Goal: Information Seeking & Learning: Learn about a topic

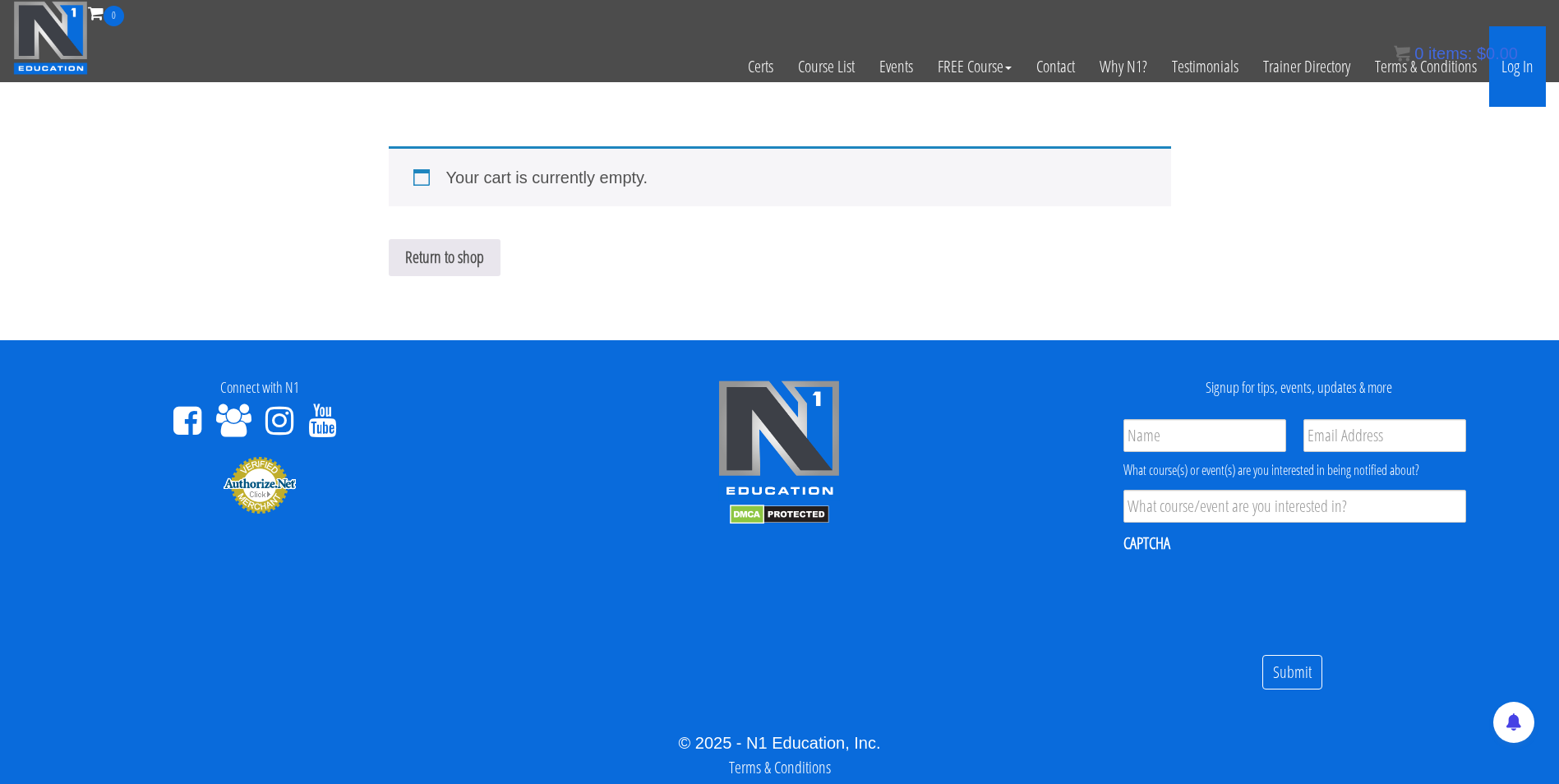
click at [1510, 70] on link "Log In" at bounding box center [1517, 66] width 57 height 80
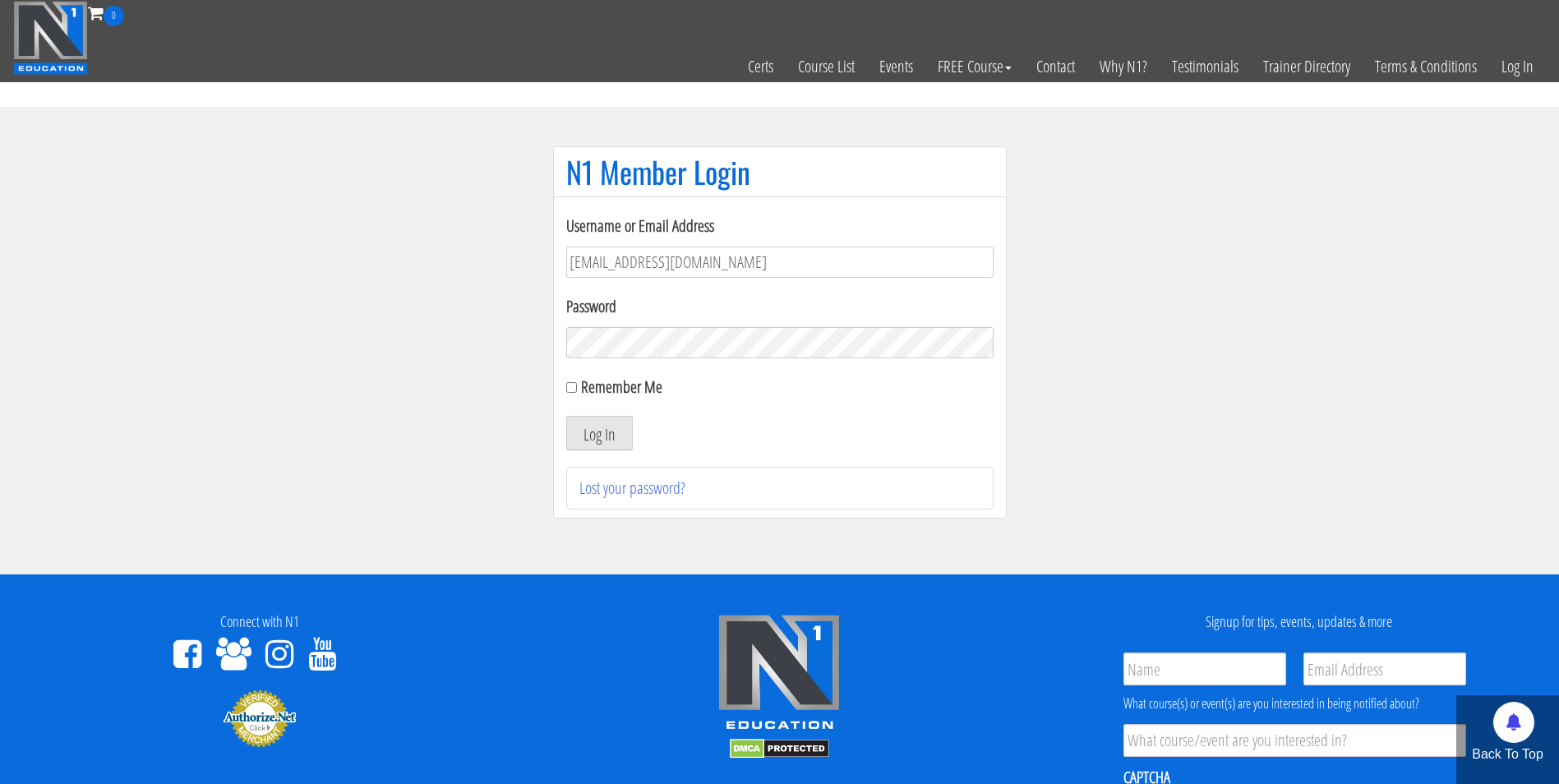
type input "[EMAIL_ADDRESS][DOMAIN_NAME]"
click at [566, 415] on button "Log In" at bounding box center [599, 432] width 66 height 34
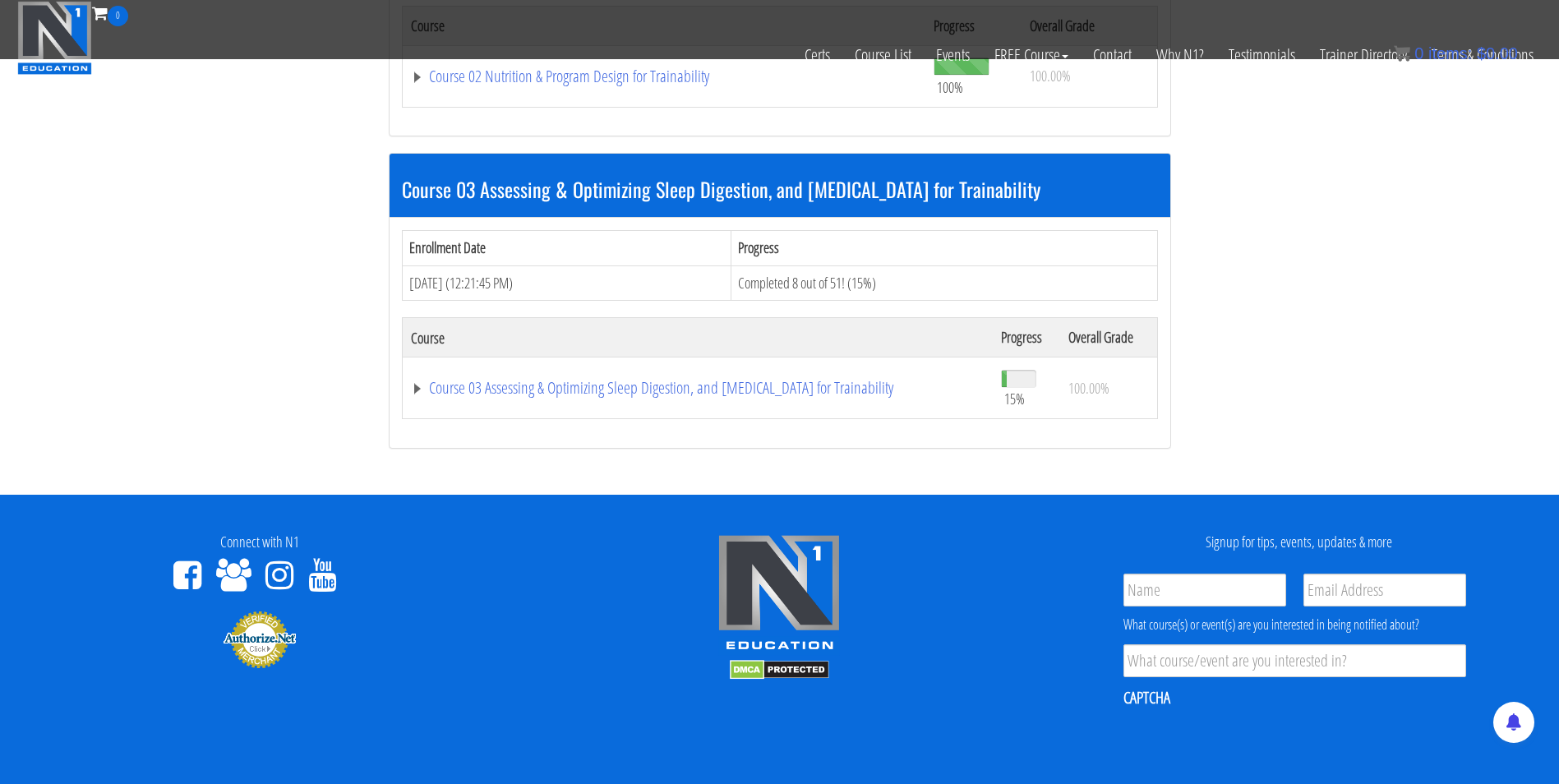
scroll to position [1022, 0]
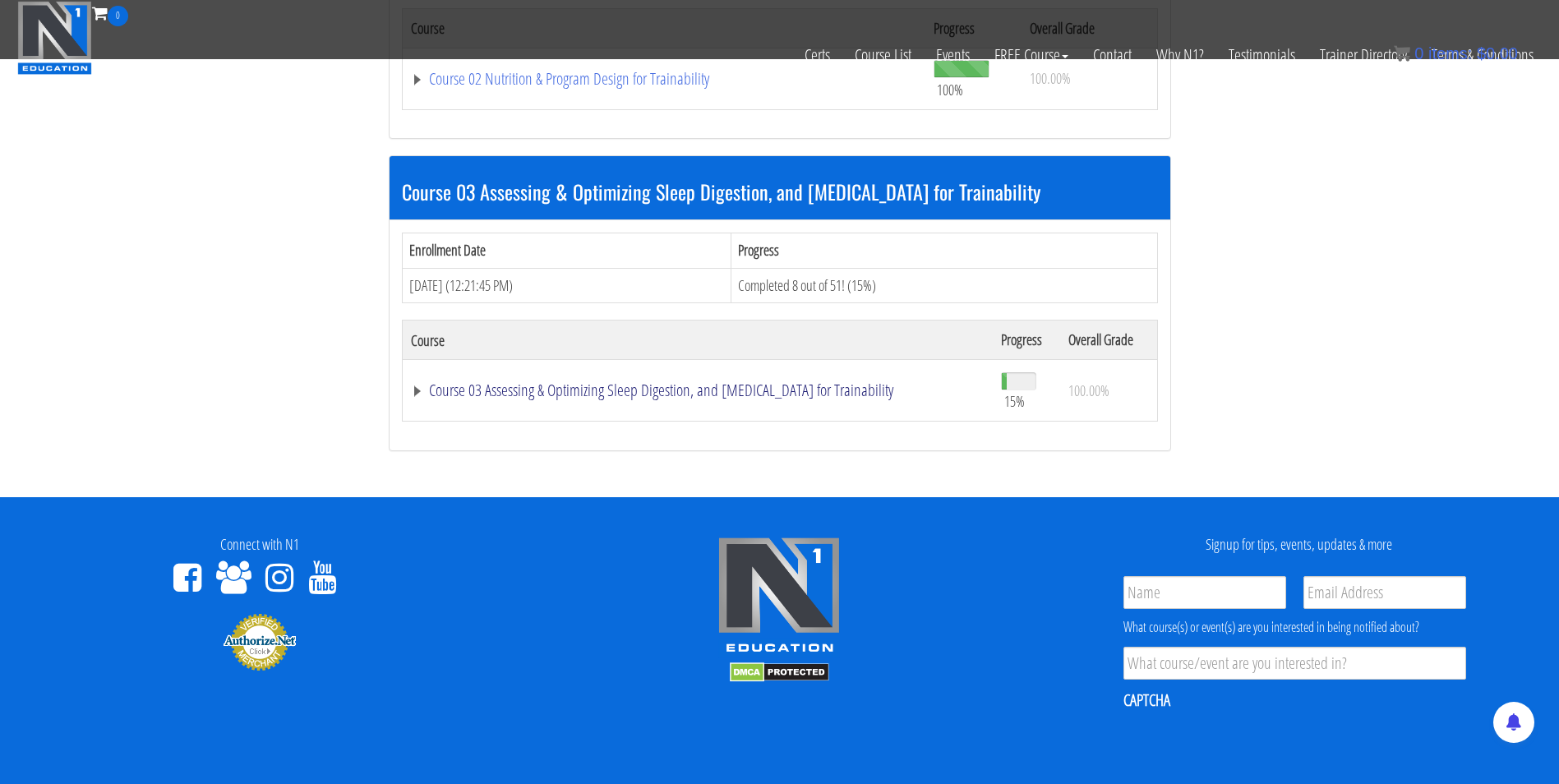
click at [627, 390] on link "Course 03 Assessing & Optimizing Sleep Digestion, and [MEDICAL_DATA] for Traina…" at bounding box center [698, 390] width 574 height 17
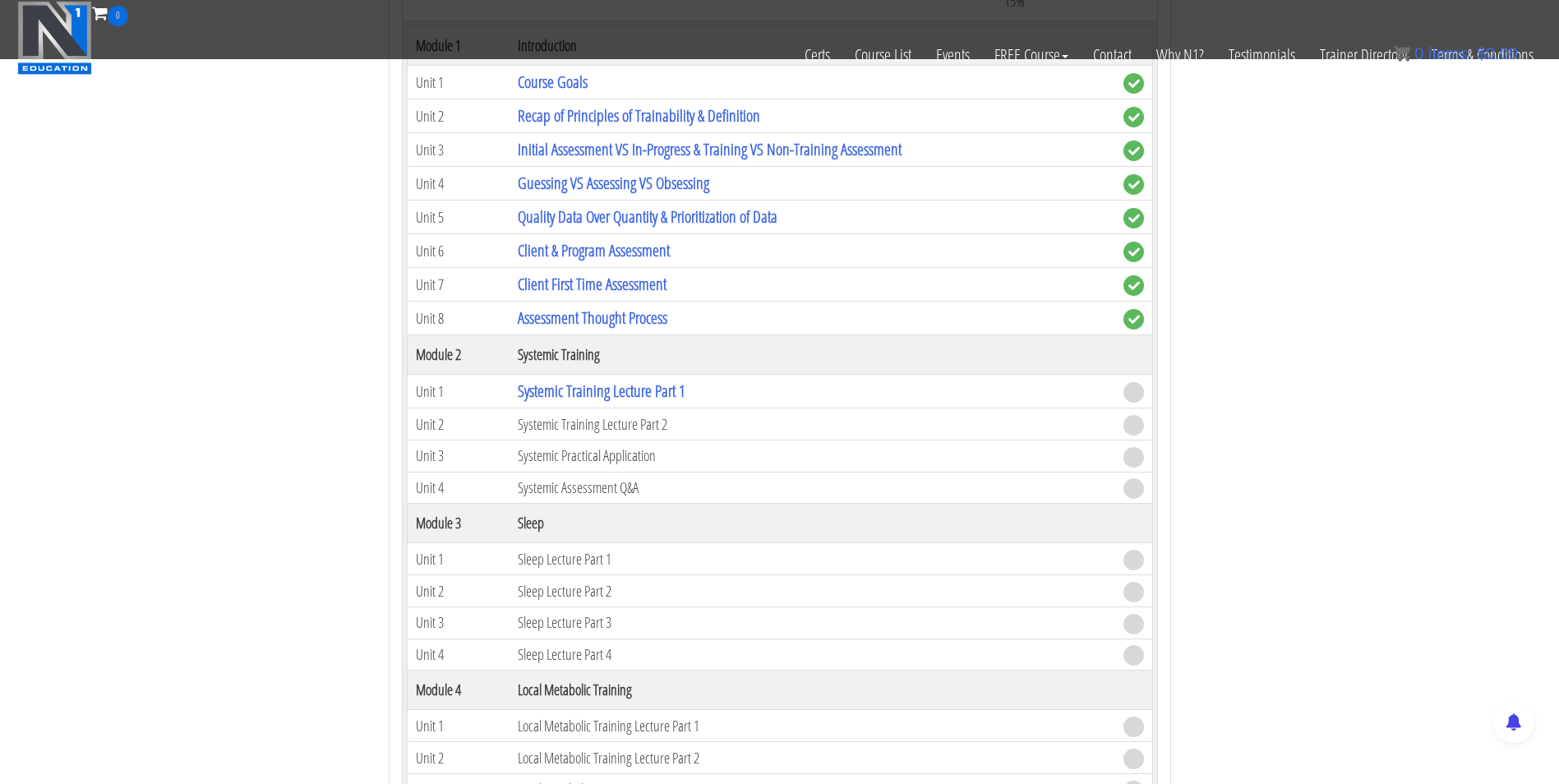
scroll to position [1421, 0]
click at [612, 394] on link "Systemic Training Lecture Part 1" at bounding box center [602, 391] width 168 height 22
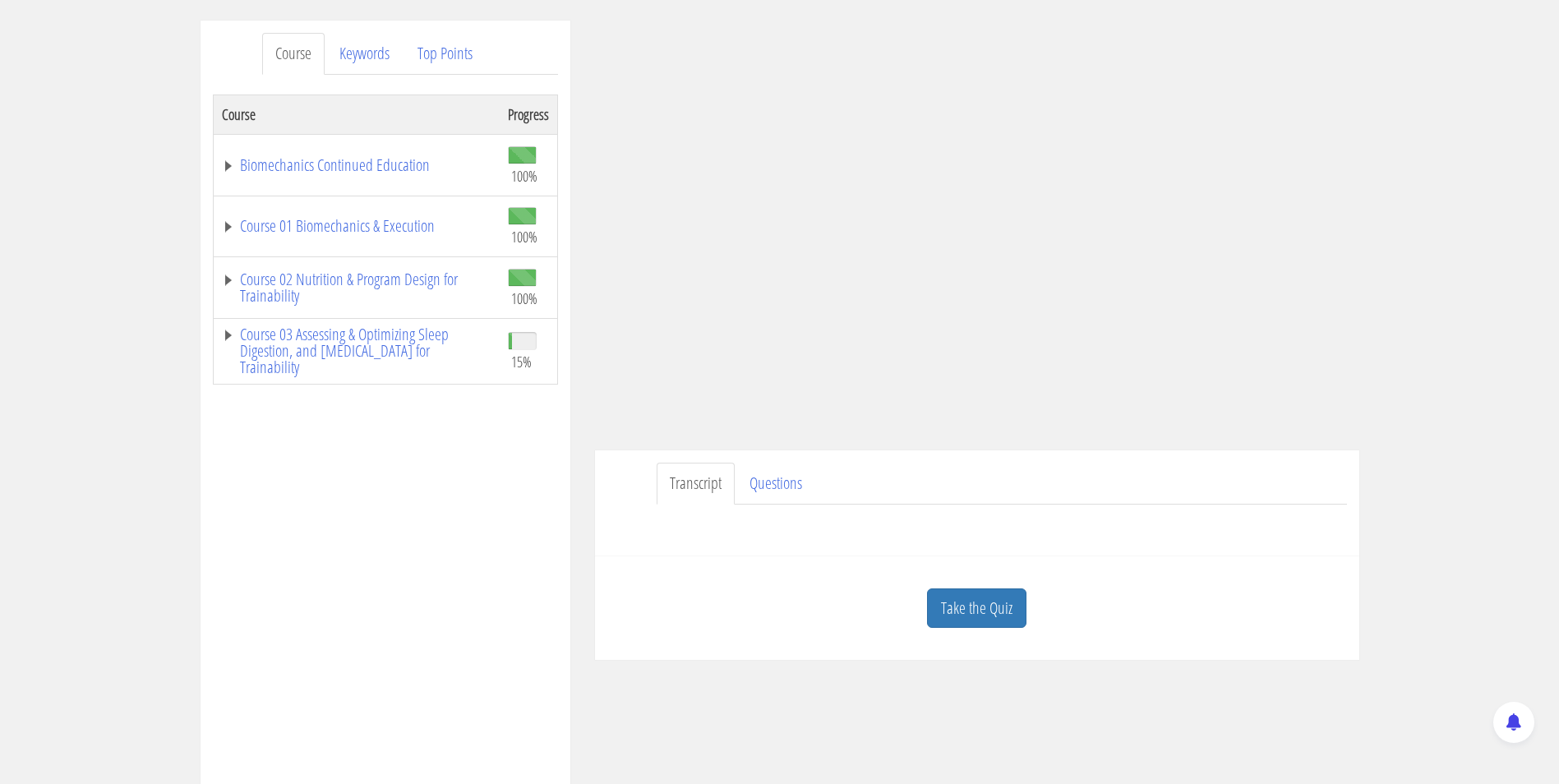
scroll to position [193, 0]
click at [979, 616] on link "Take the Quiz" at bounding box center [976, 609] width 100 height 40
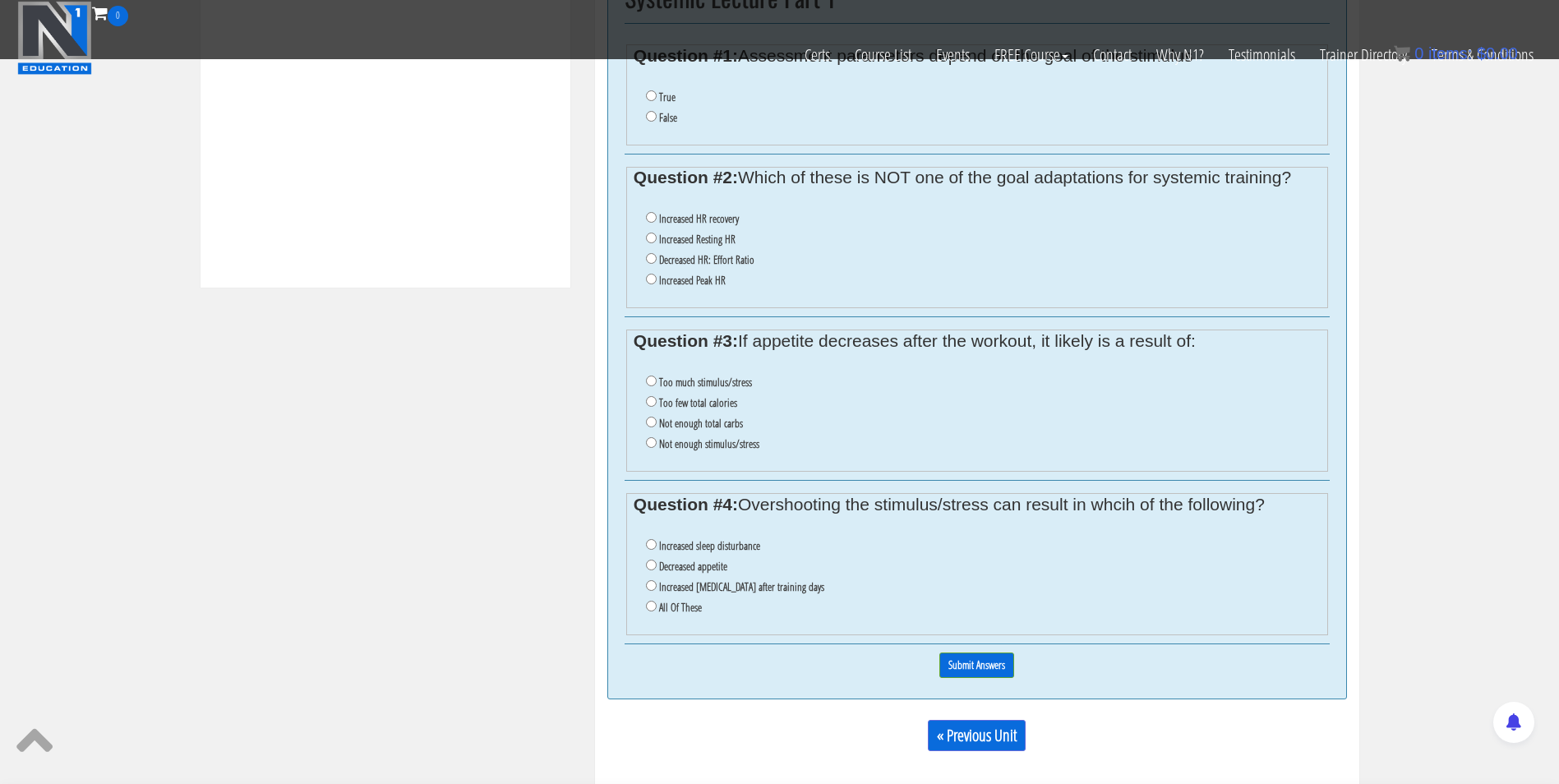
scroll to position [680, 0]
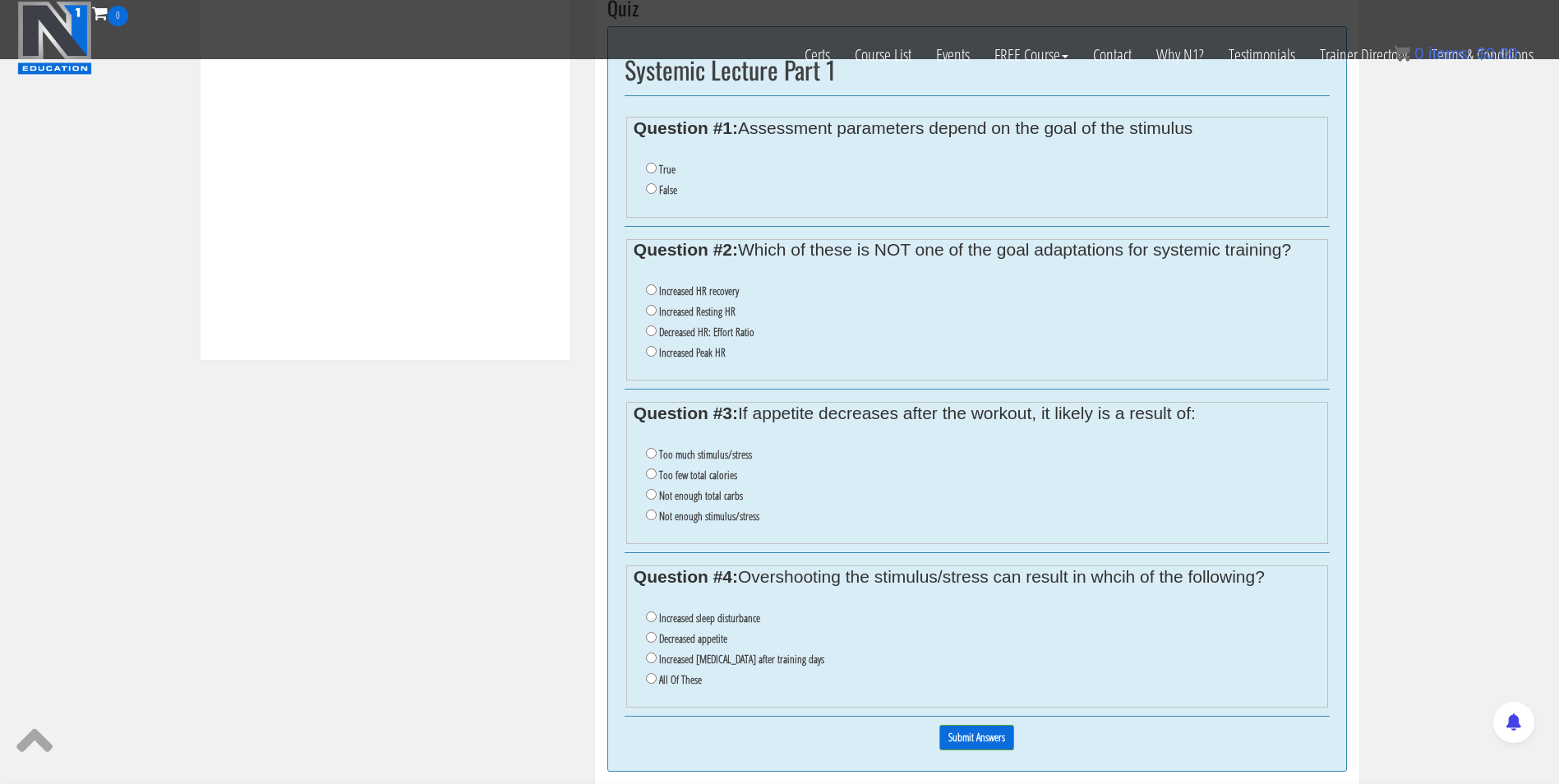
click at [644, 169] on ul "True False" at bounding box center [976, 180] width 686 height 58
click at [648, 170] on input "True" at bounding box center [650, 168] width 10 height 10
radio input "true"
click at [654, 312] on input "Increased Resting HR" at bounding box center [650, 309] width 10 height 10
radio input "true"
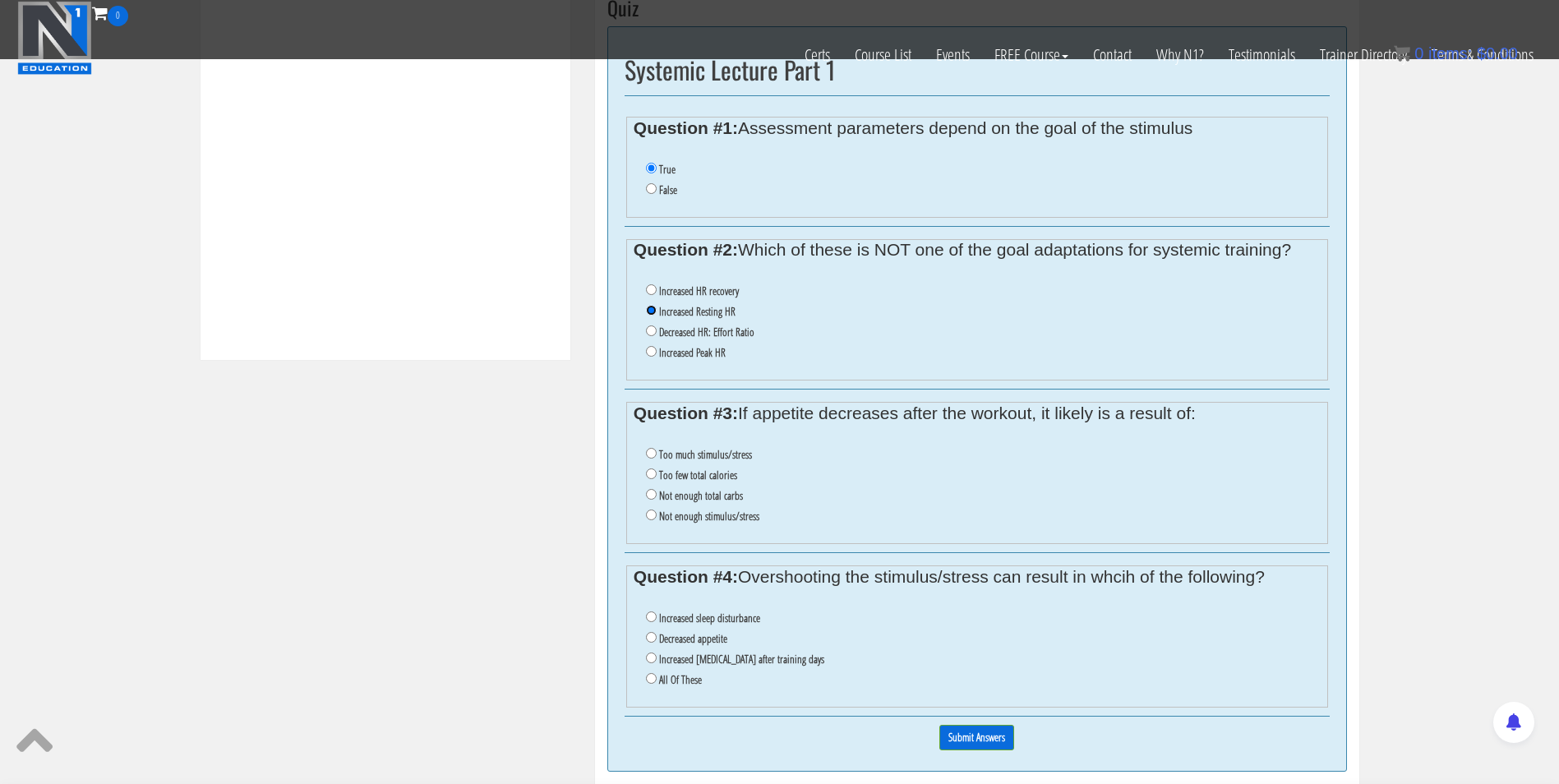
scroll to position [740, 0]
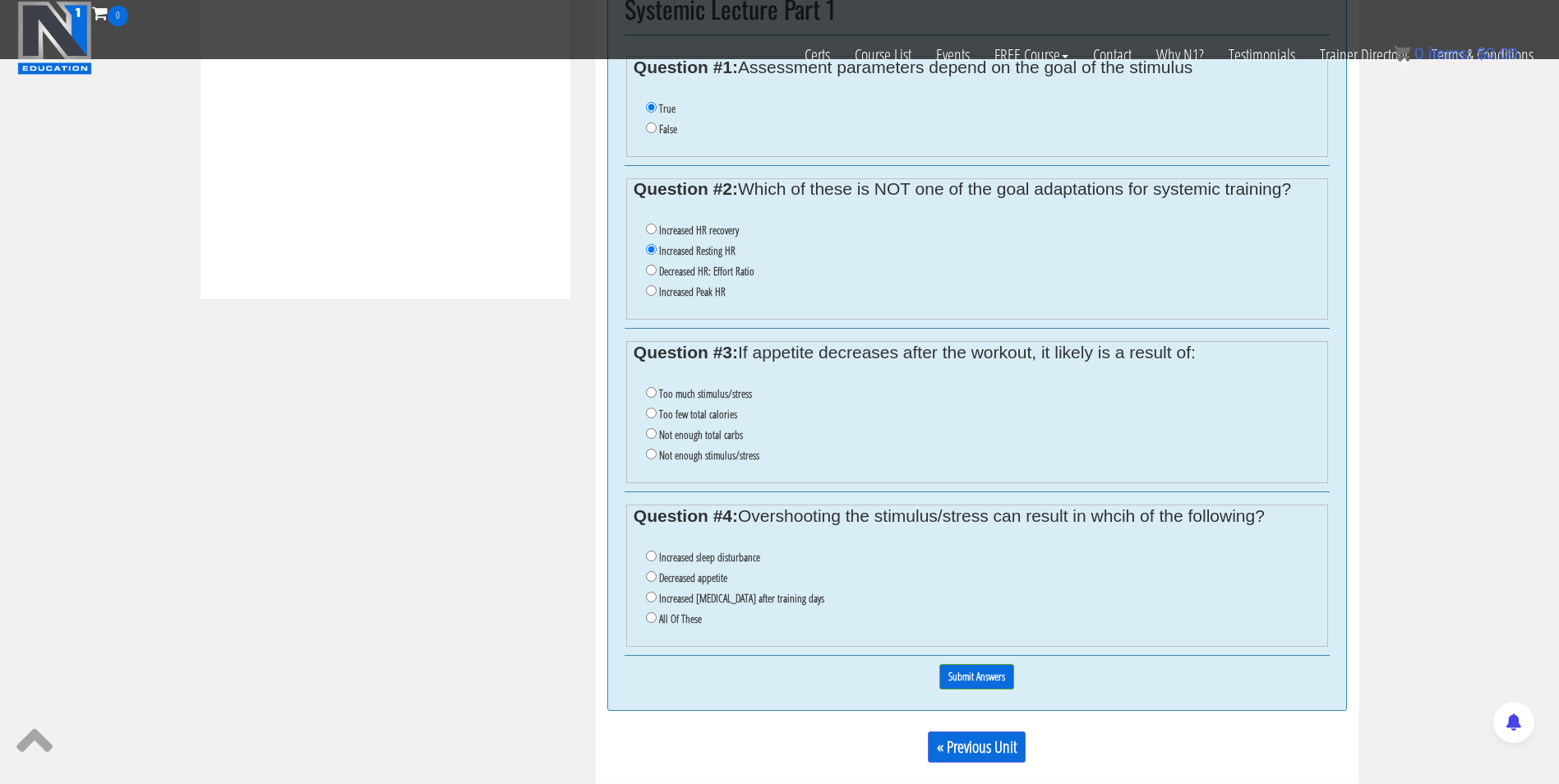
click at [674, 389] on label "Too much stimulus/stress" at bounding box center [706, 394] width 93 height 13
click at [657, 389] on input "Too much stimulus/stress" at bounding box center [650, 392] width 10 height 10
radio input "true"
click at [657, 559] on li "Increased sleep disturbance" at bounding box center [982, 558] width 673 height 20
click at [650, 558] on input "Increased sleep disturbance" at bounding box center [650, 555] width 10 height 10
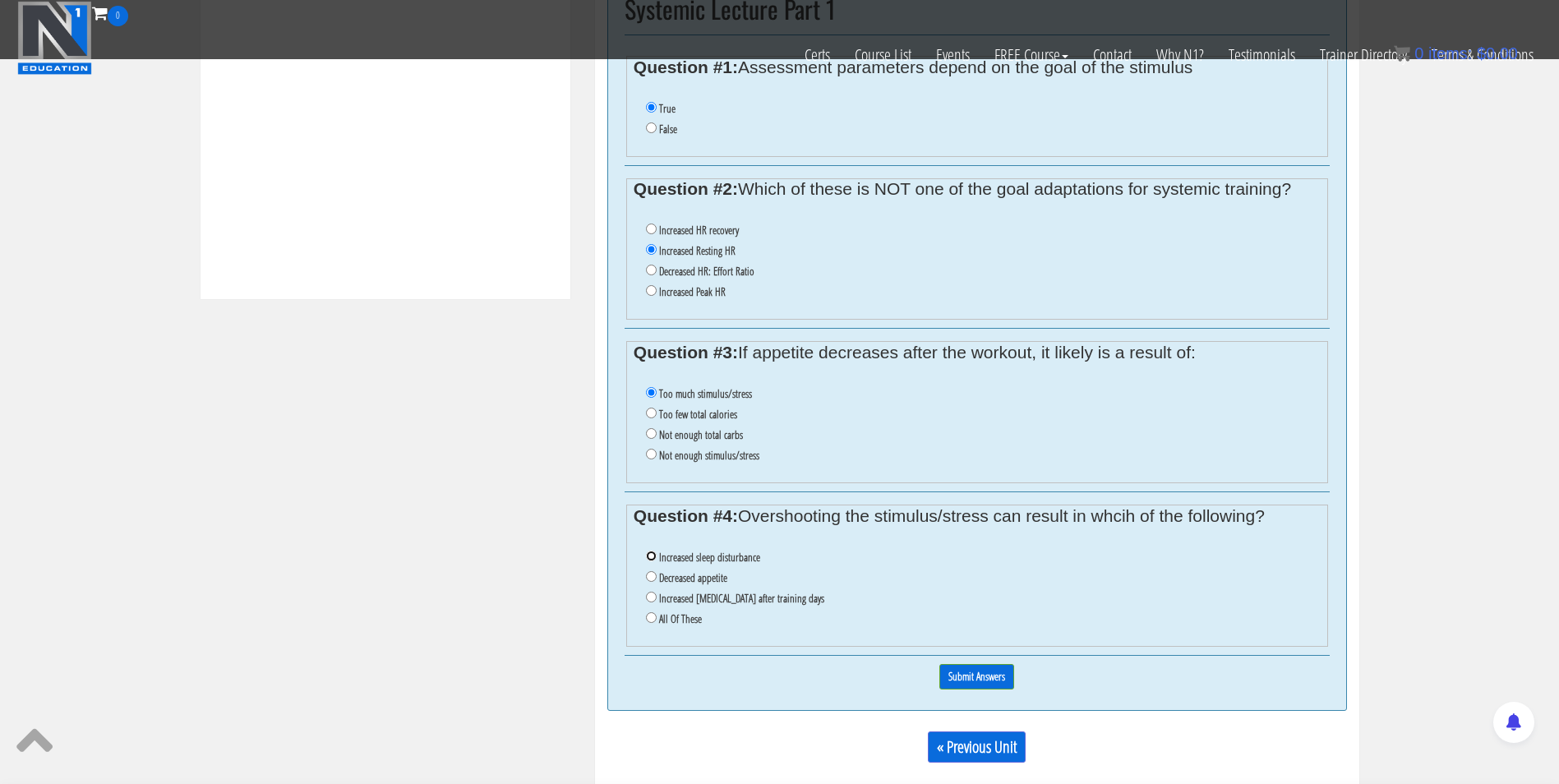
radio input "true"
click at [970, 681] on input "Submit Answers" at bounding box center [976, 676] width 75 height 25
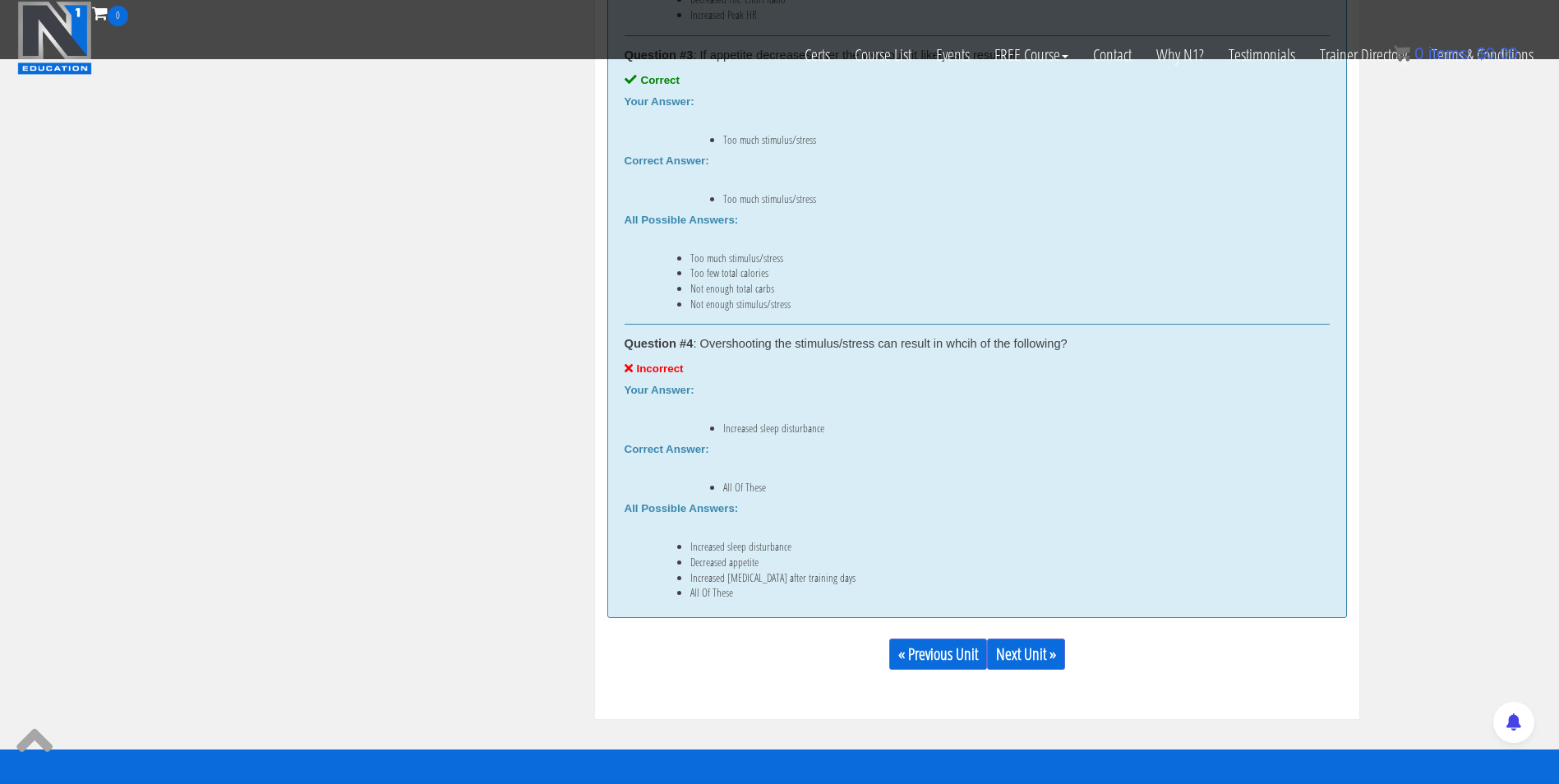
scroll to position [1258, 0]
click at [1015, 644] on link "Next Unit »" at bounding box center [1026, 654] width 78 height 32
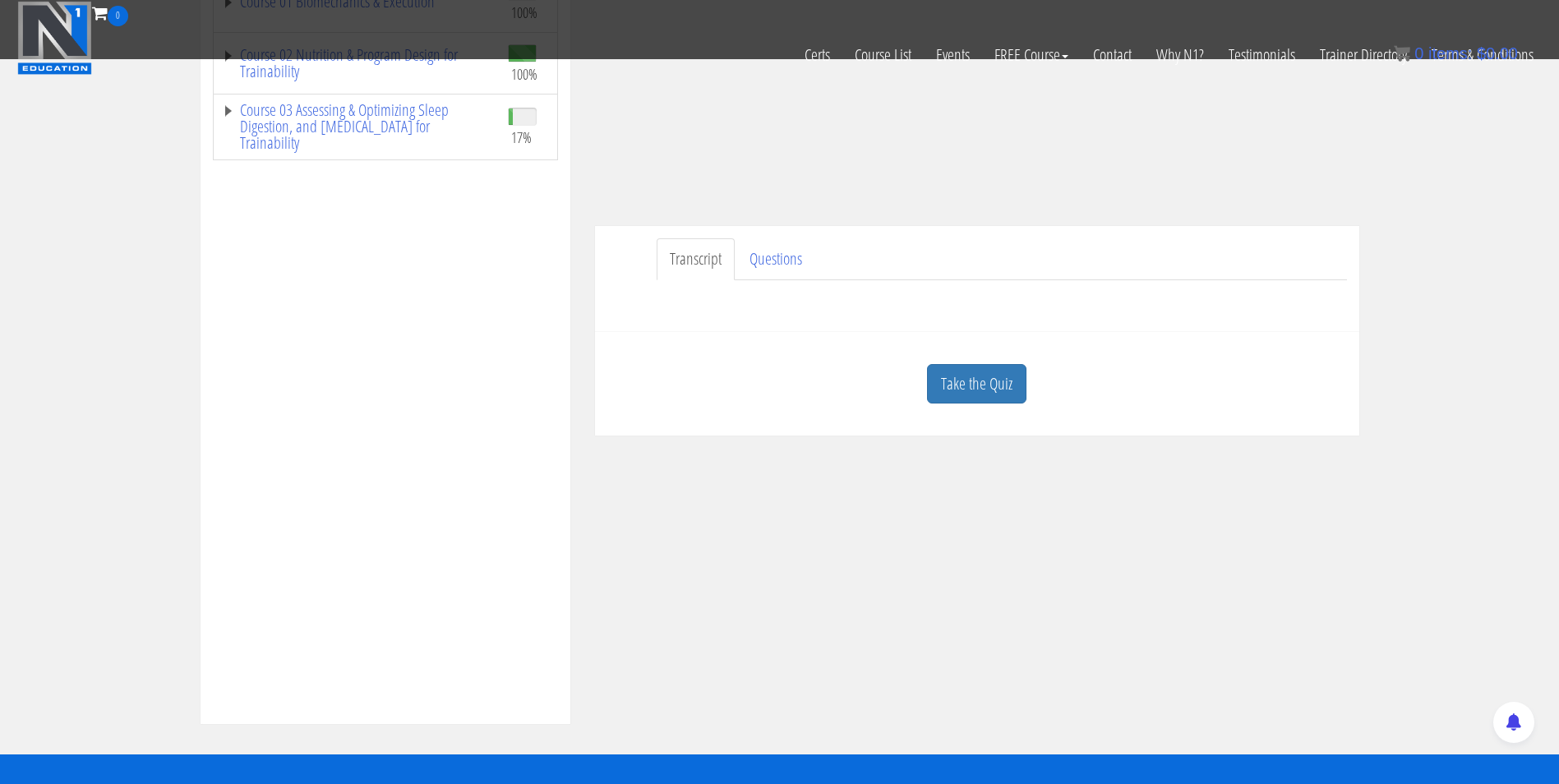
scroll to position [317, 0]
click at [969, 373] on link "Take the Quiz" at bounding box center [976, 383] width 100 height 40
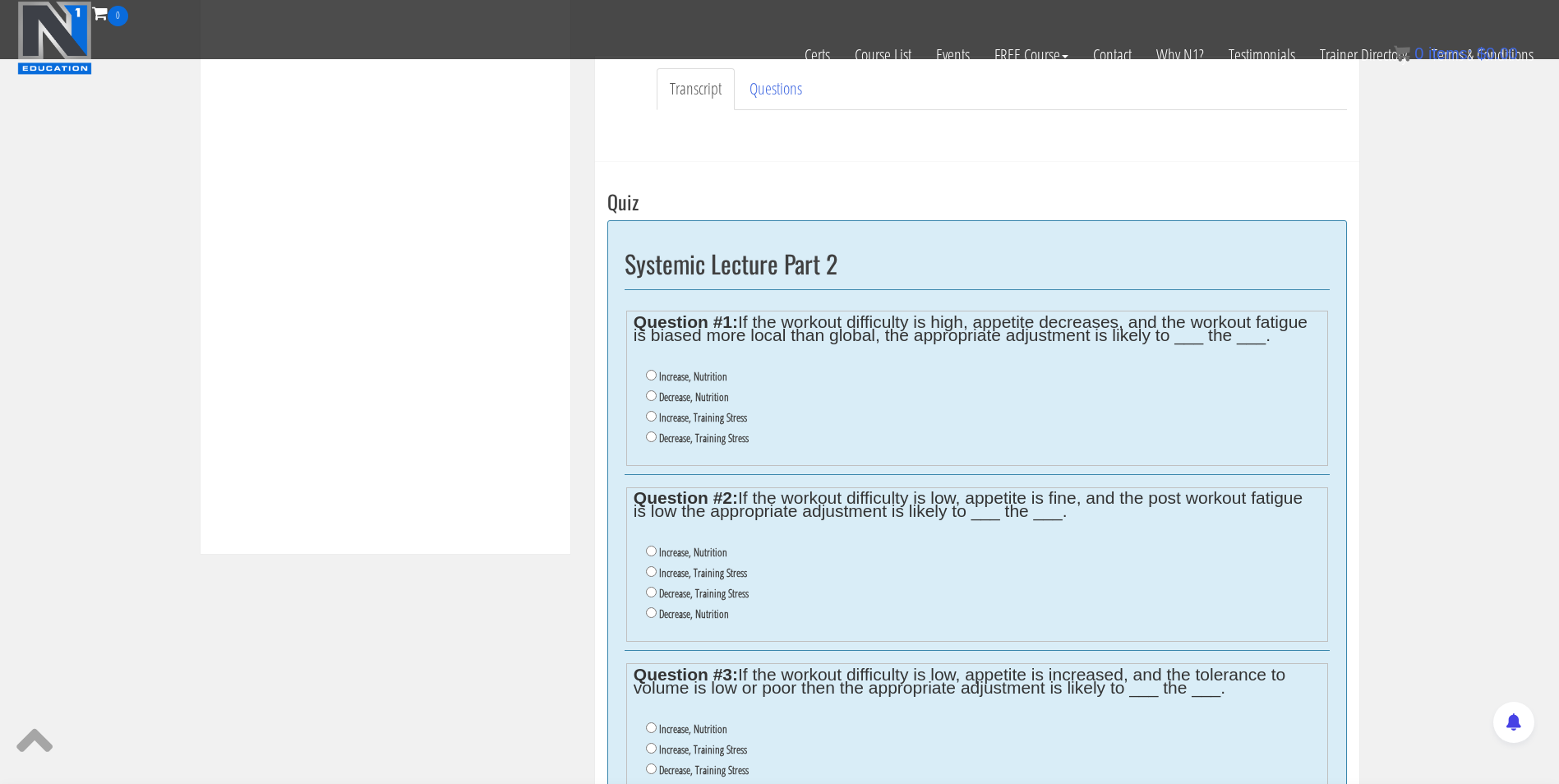
scroll to position [486, 0]
click at [648, 436] on input "Decrease, Training Stress" at bounding box center [650, 435] width 10 height 10
radio input "true"
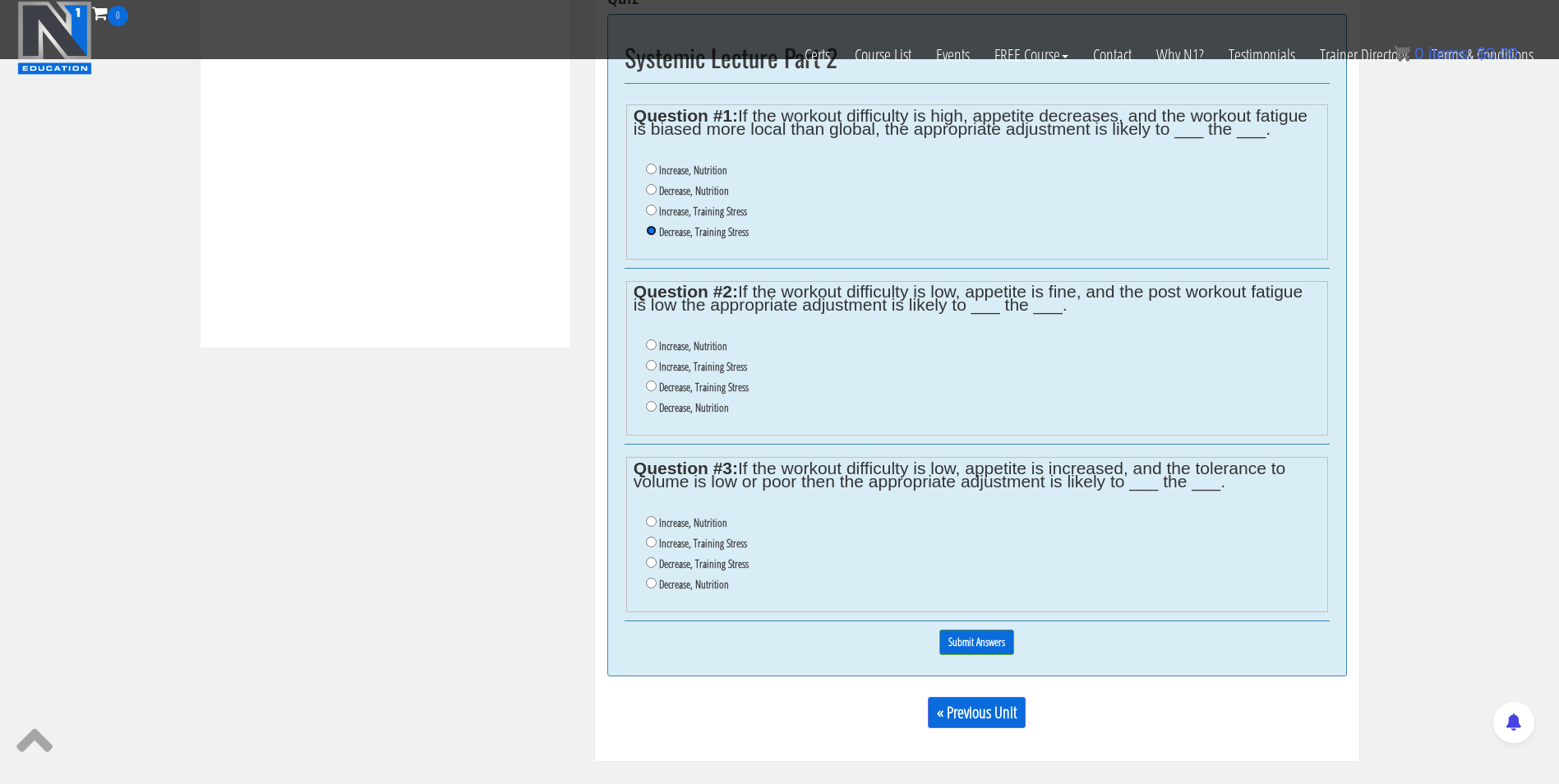
scroll to position [691, 0]
click at [648, 366] on input "Increase, Training Stress" at bounding box center [650, 365] width 10 height 10
radio input "true"
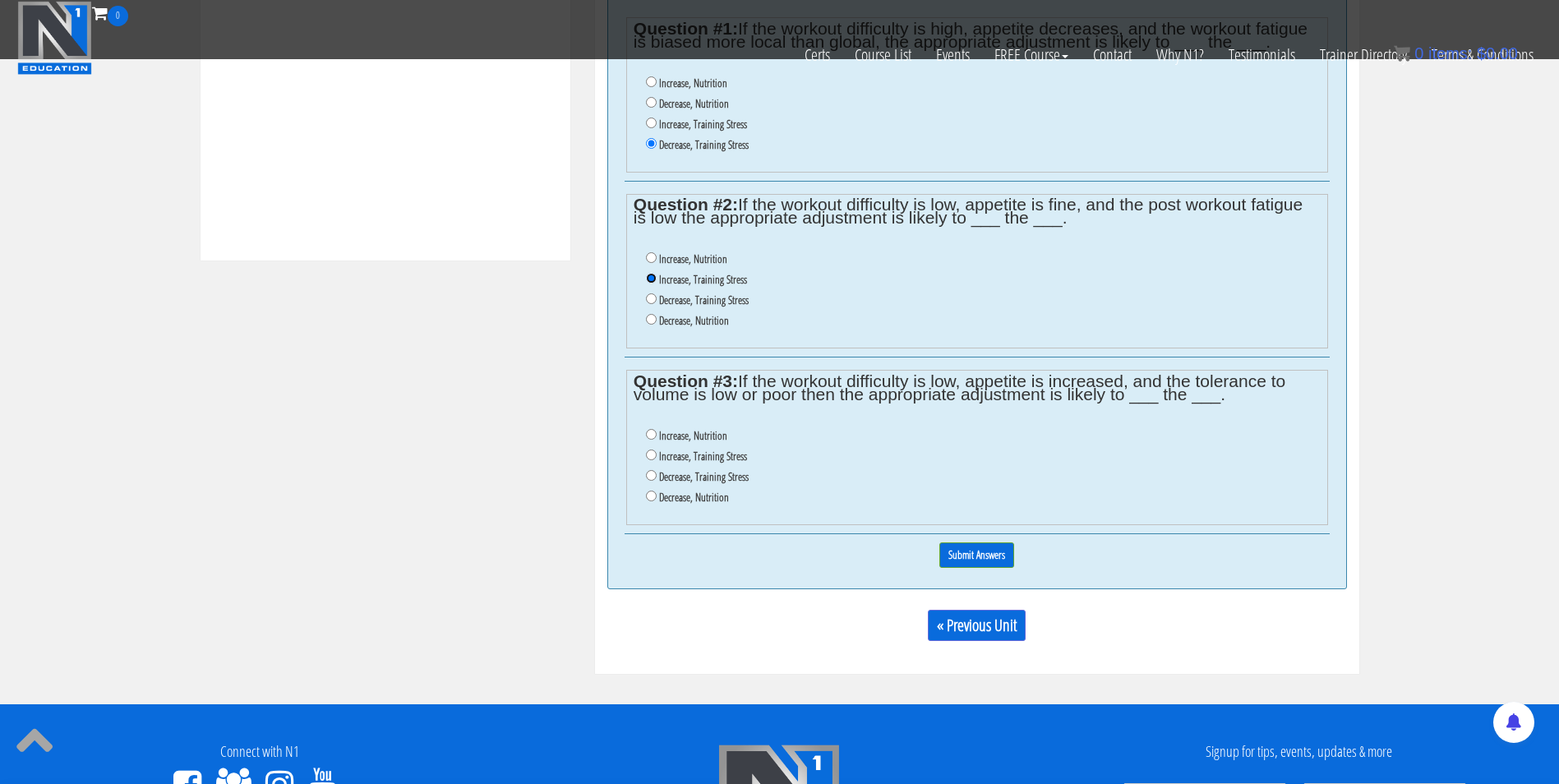
scroll to position [777, 0]
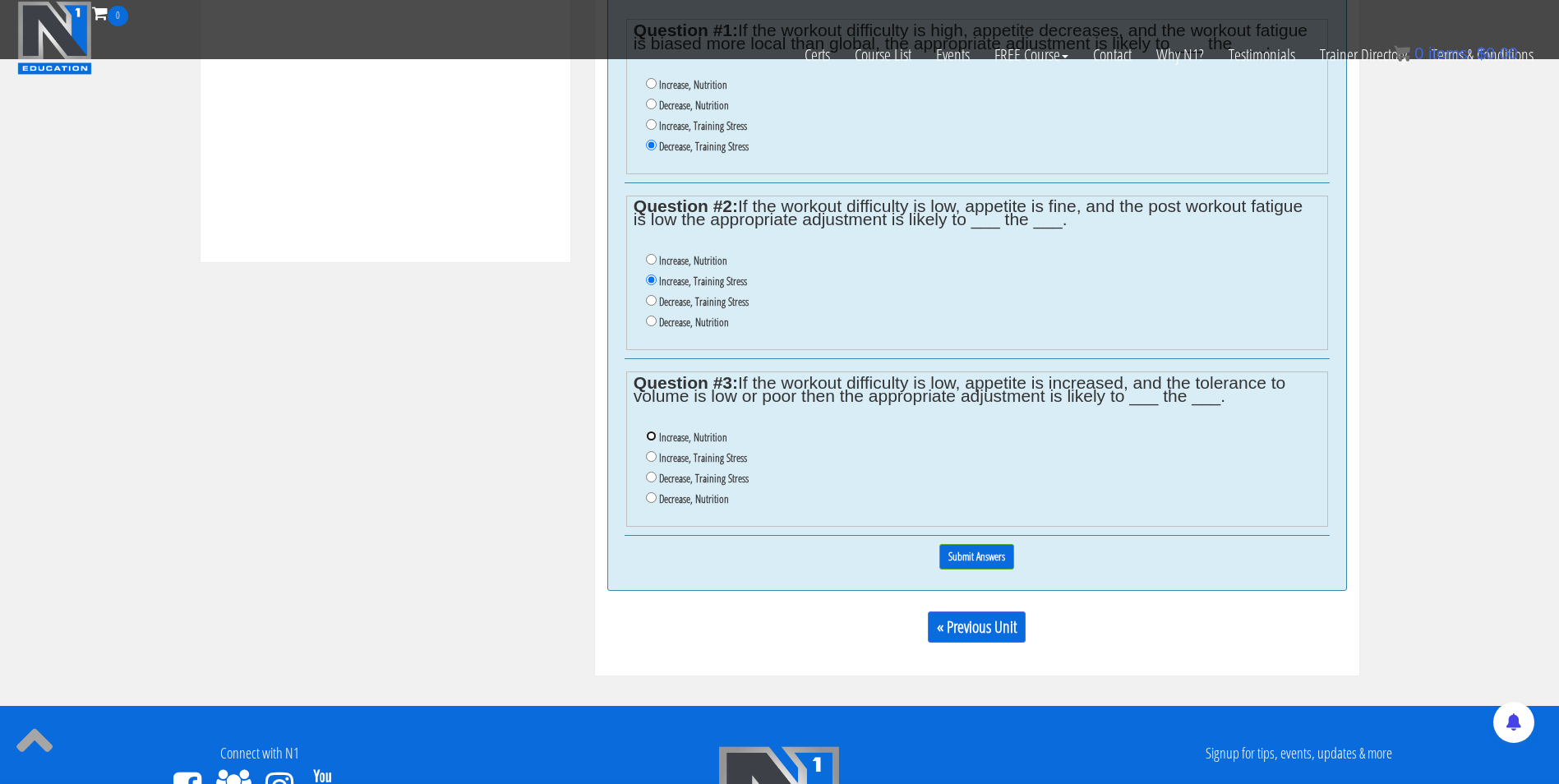
click at [652, 431] on input "Increase, Nutrition" at bounding box center [650, 435] width 10 height 10
radio input "true"
click at [979, 558] on input "Submit Answers" at bounding box center [976, 556] width 75 height 25
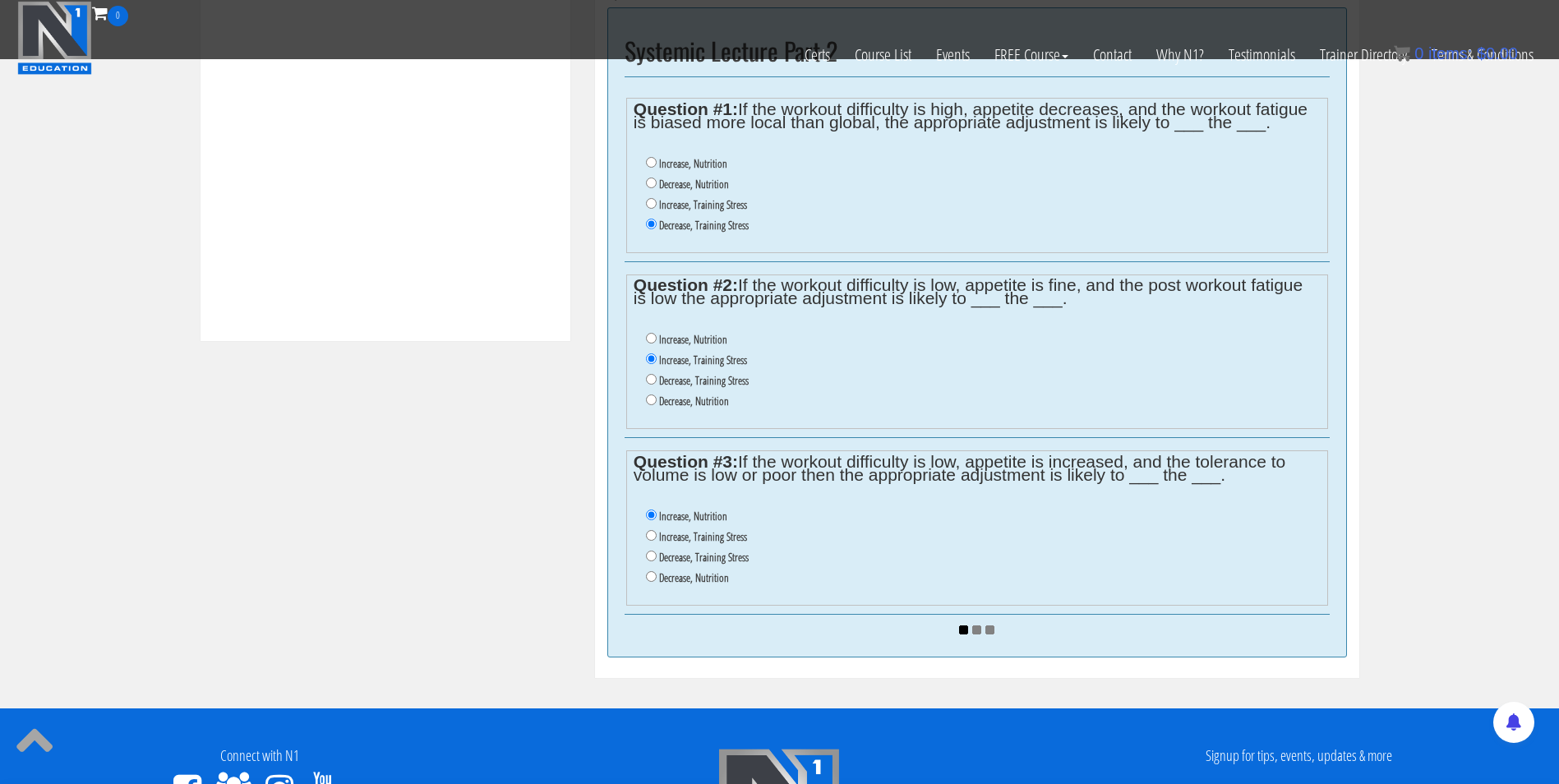
scroll to position [697, 0]
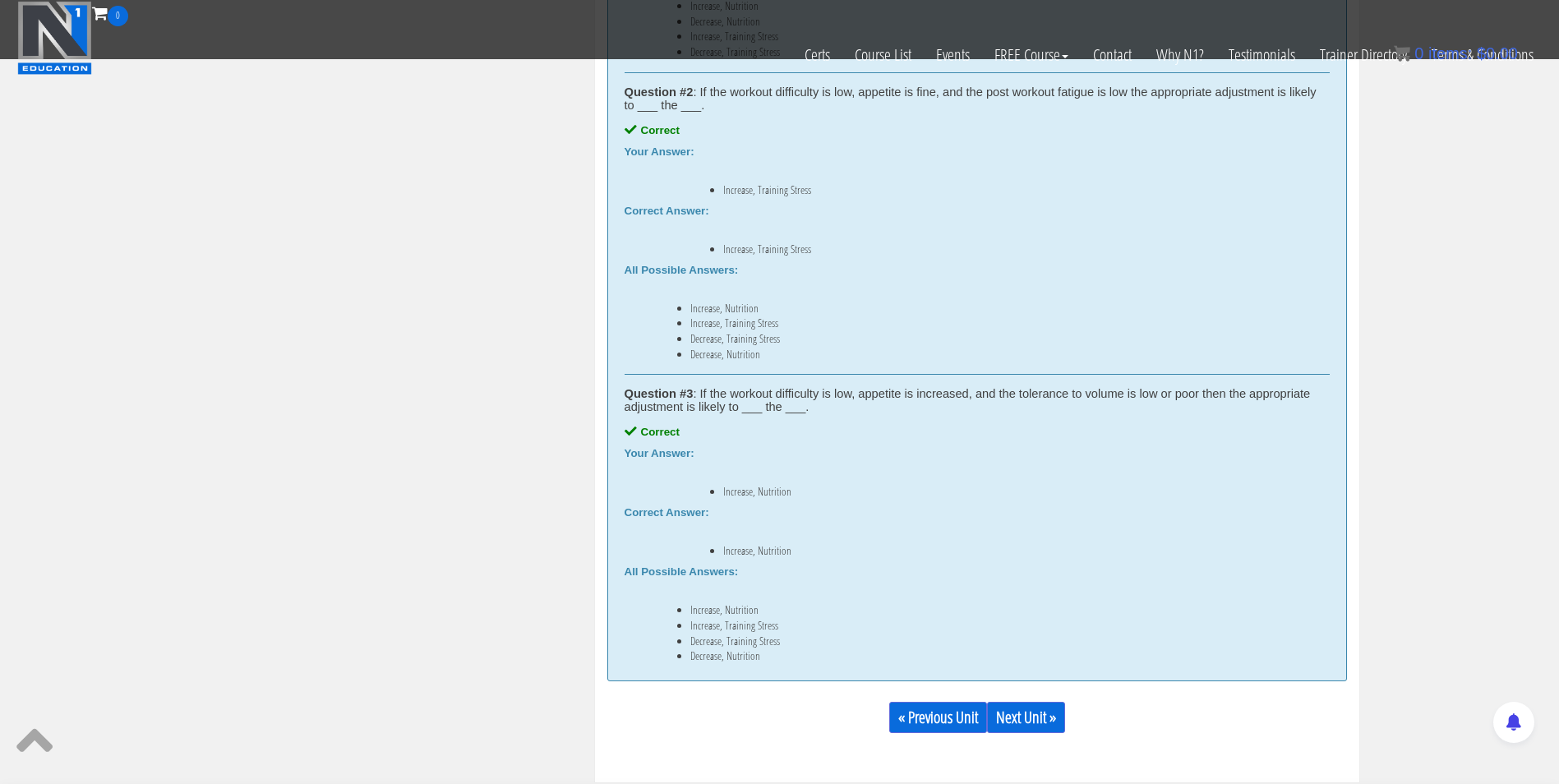
scroll to position [1123, 0]
click at [1004, 708] on link "Next Unit »" at bounding box center [1026, 717] width 78 height 32
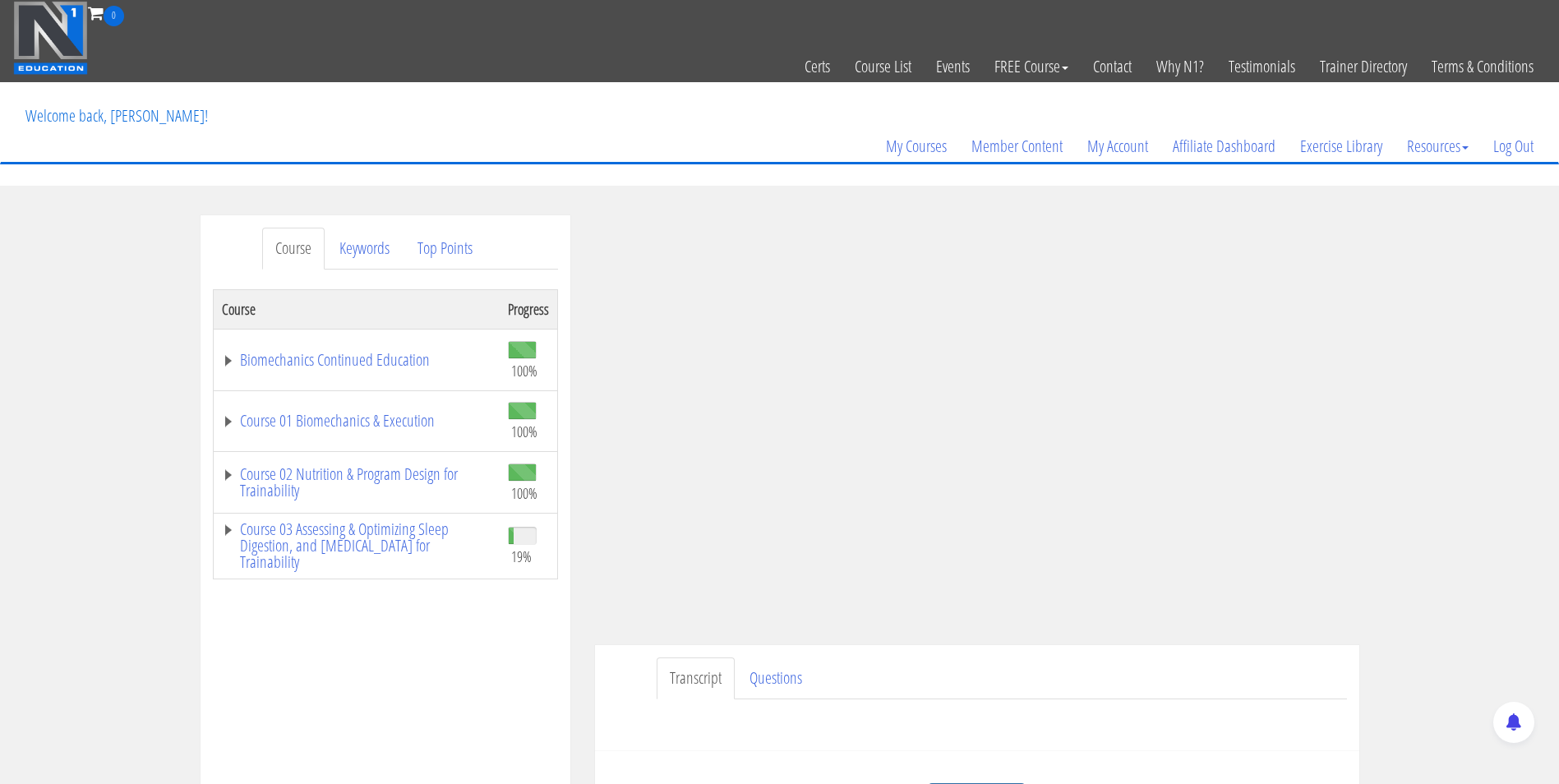
scroll to position [98, 0]
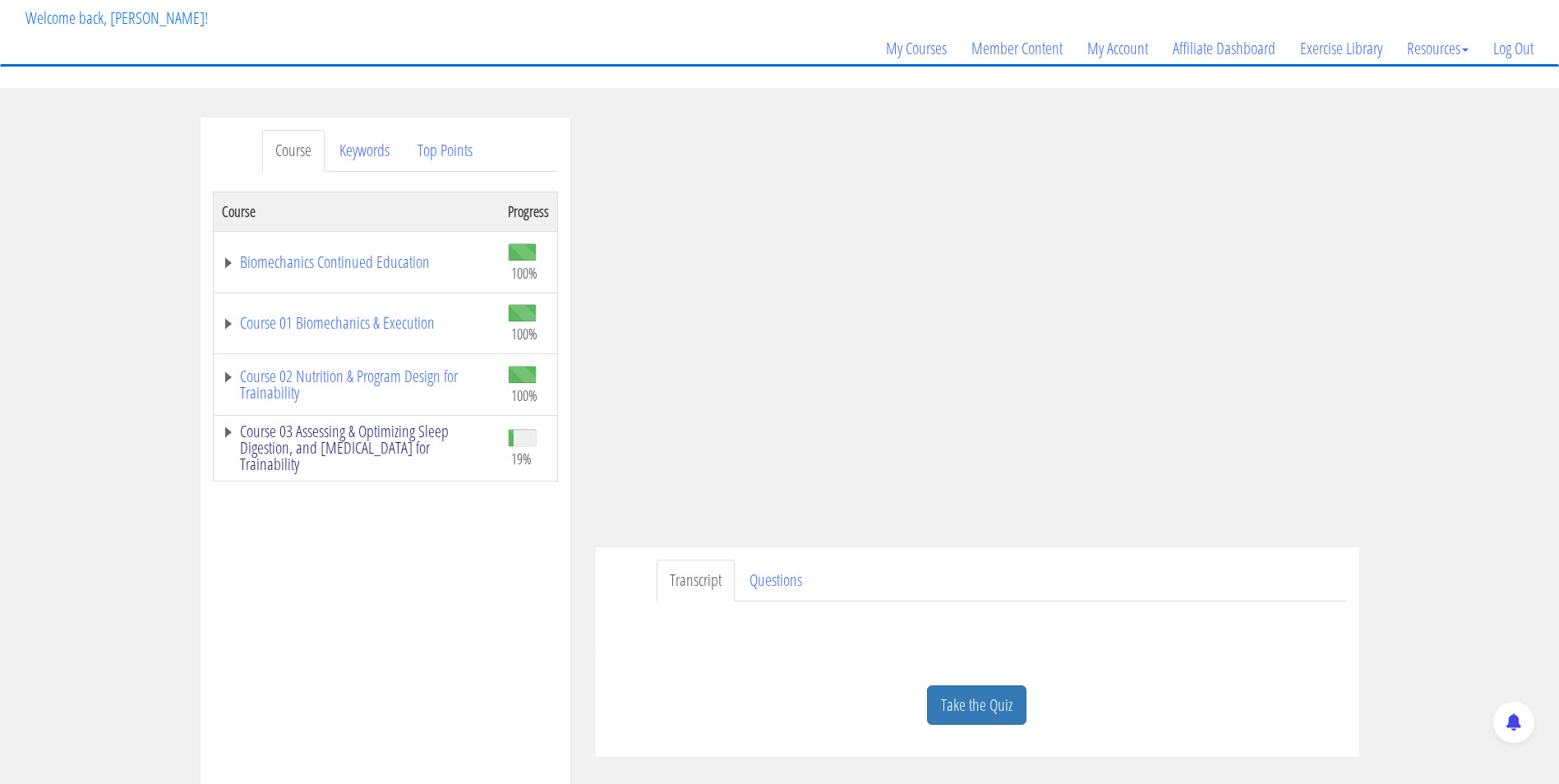
click at [414, 436] on link "Course 03 Assessing & Optimizing Sleep Digestion, and Stress Management for Tra…" at bounding box center [356, 447] width 269 height 49
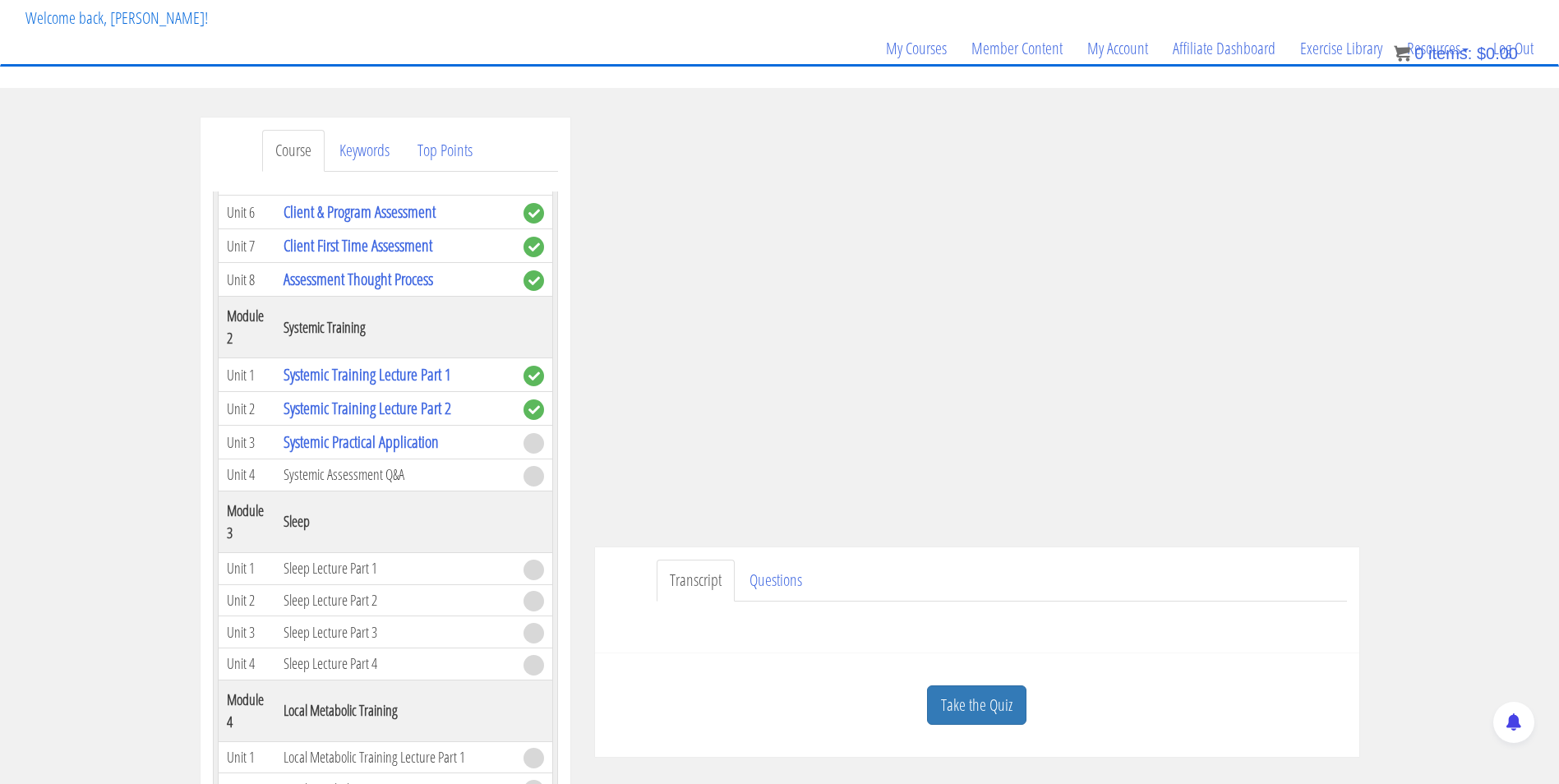
scroll to position [594, 0]
click at [1153, 670] on div "Take the Quiz" at bounding box center [977, 706] width 739 height 80
click at [1118, 649] on div "Transcript Questions Name First Last Email *" at bounding box center [977, 601] width 765 height 106
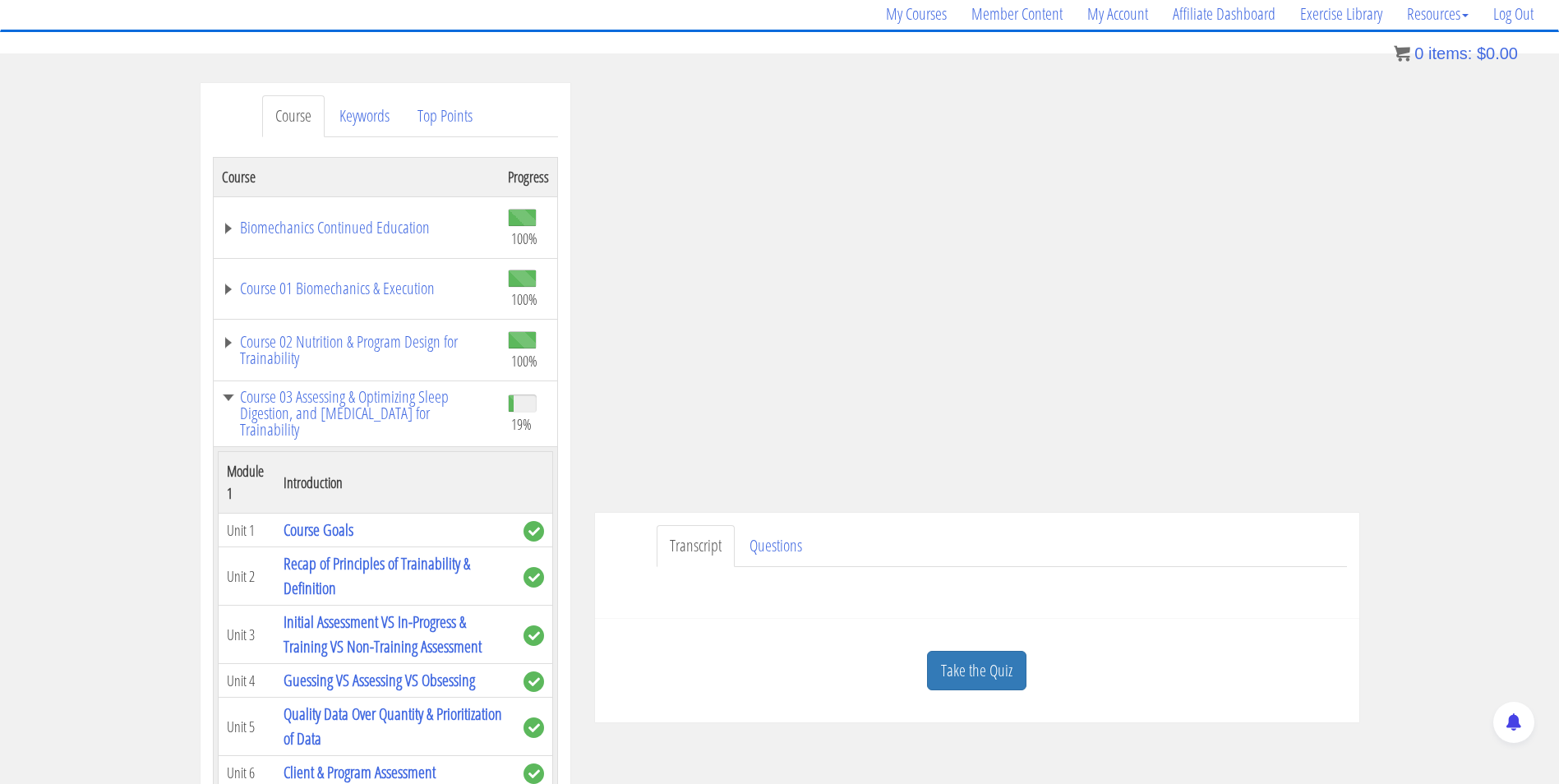
scroll to position [133, 0]
click at [271, 416] on link "Course 03 Assessing & Optimizing Sleep Digestion, and [MEDICAL_DATA] for Traina…" at bounding box center [356, 412] width 269 height 49
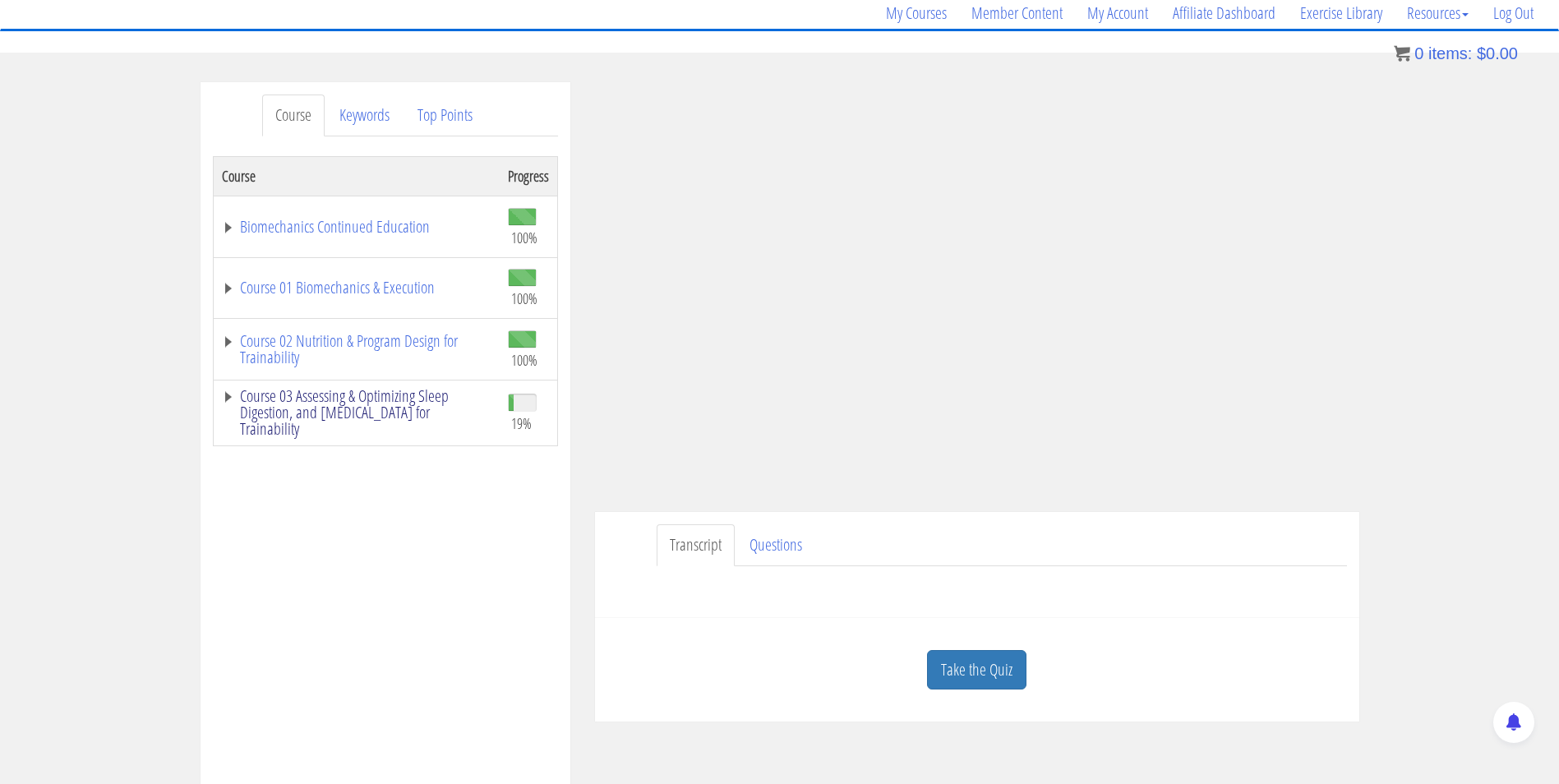
click at [271, 416] on link "Course 03 Assessing & Optimizing Sleep Digestion, and [MEDICAL_DATA] for Traina…" at bounding box center [356, 412] width 269 height 49
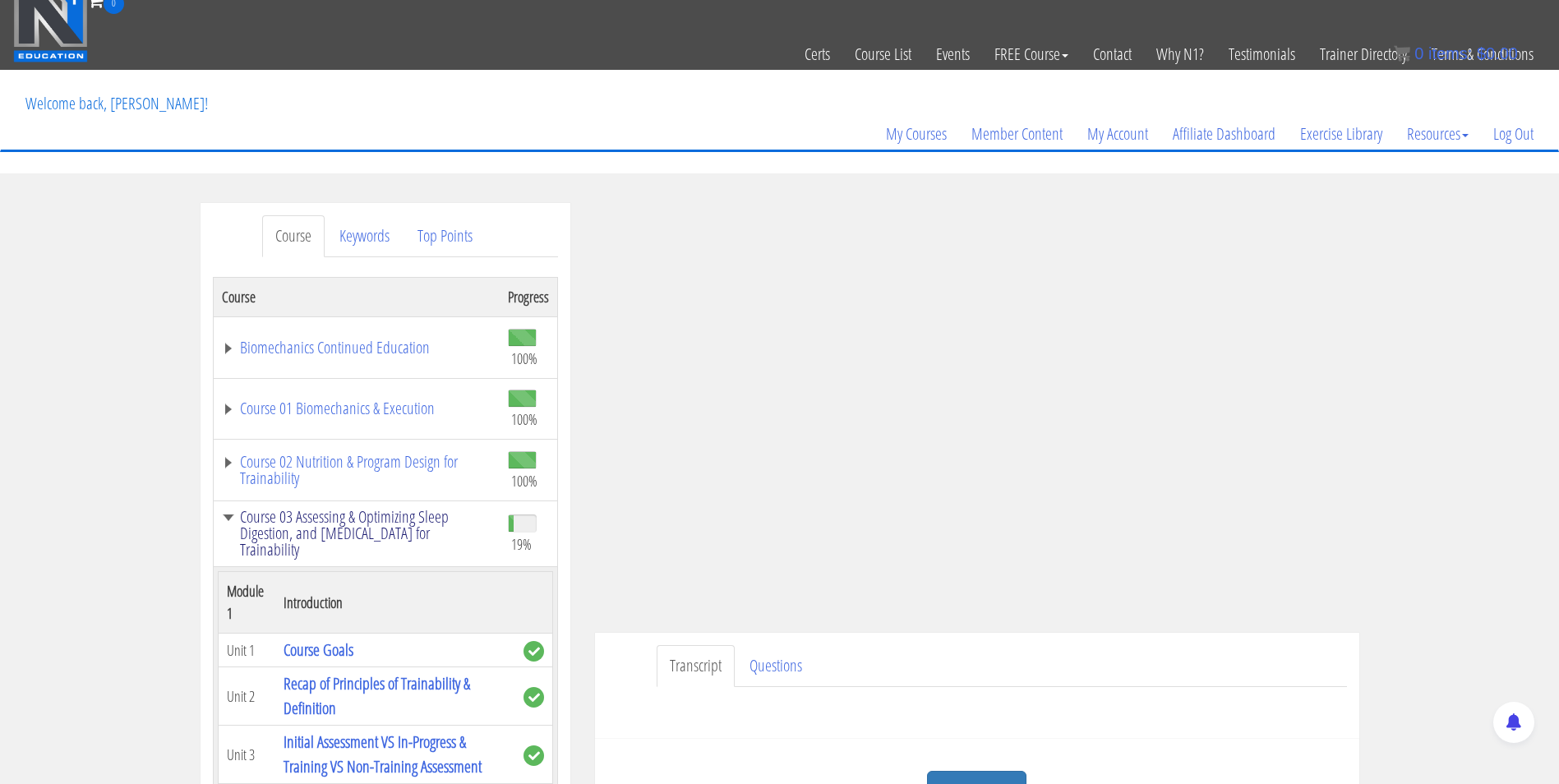
scroll to position [0, 0]
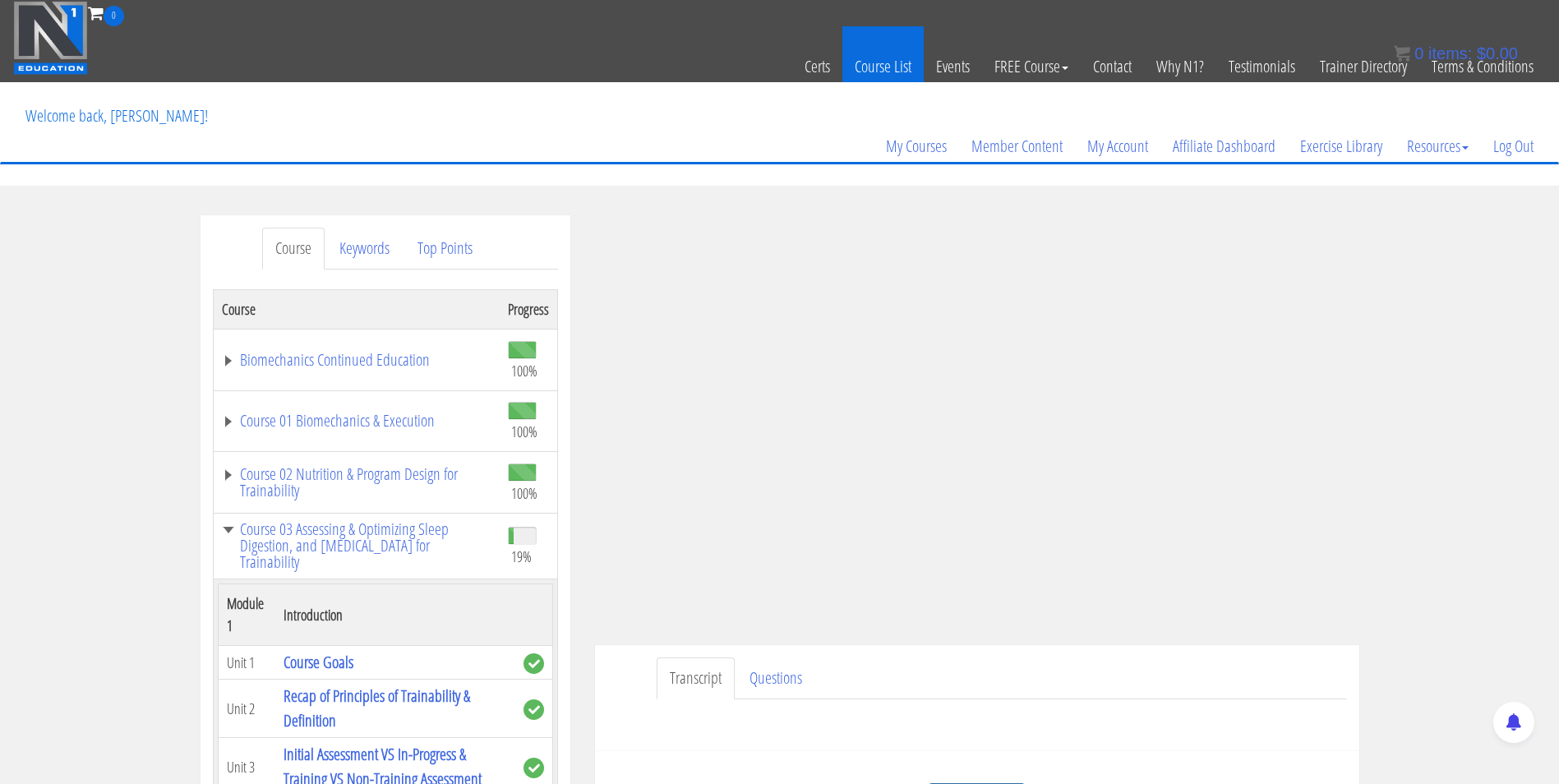
click at [863, 60] on link "Course List" at bounding box center [882, 66] width 81 height 80
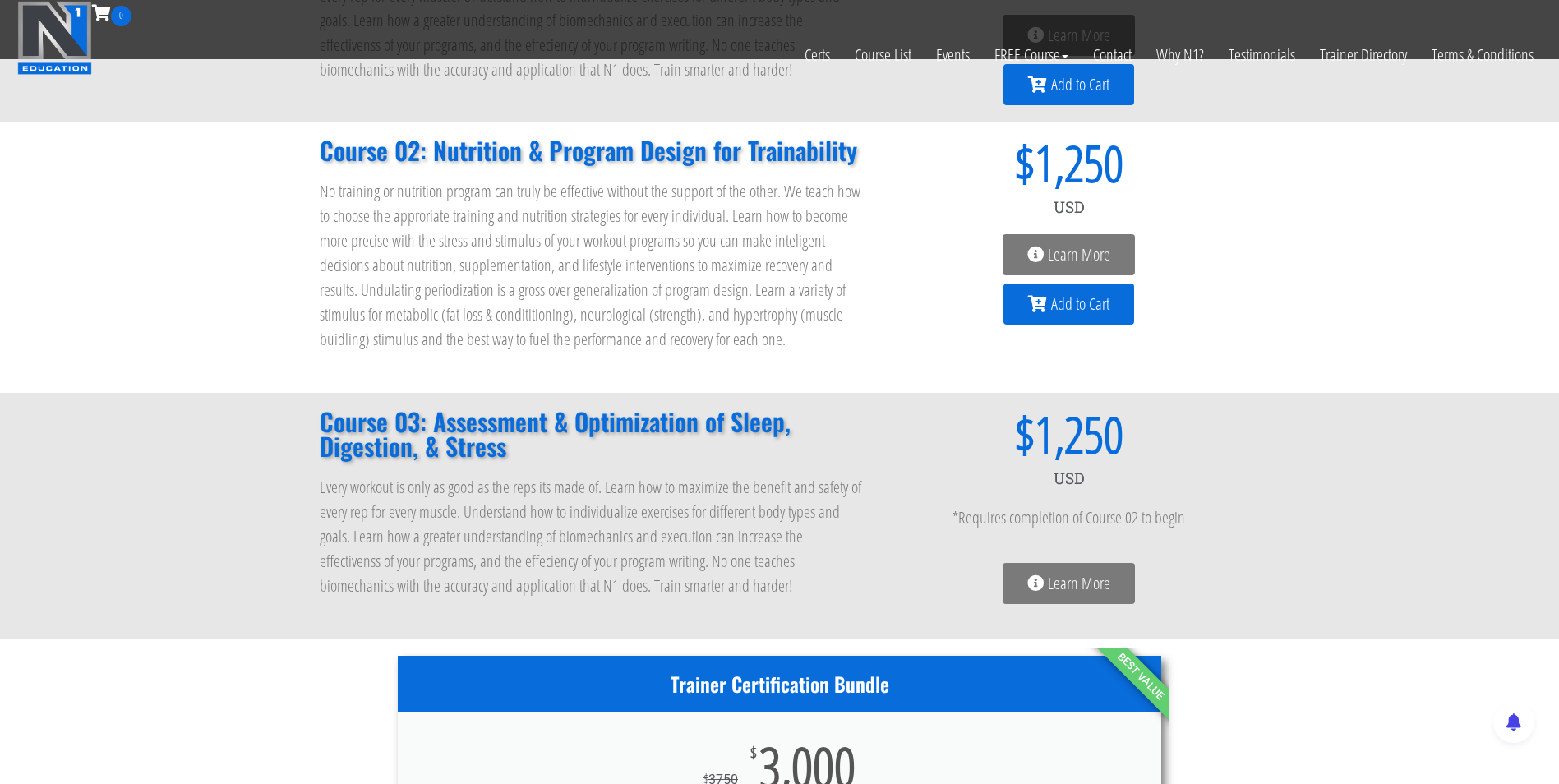
scroll to position [399, 0]
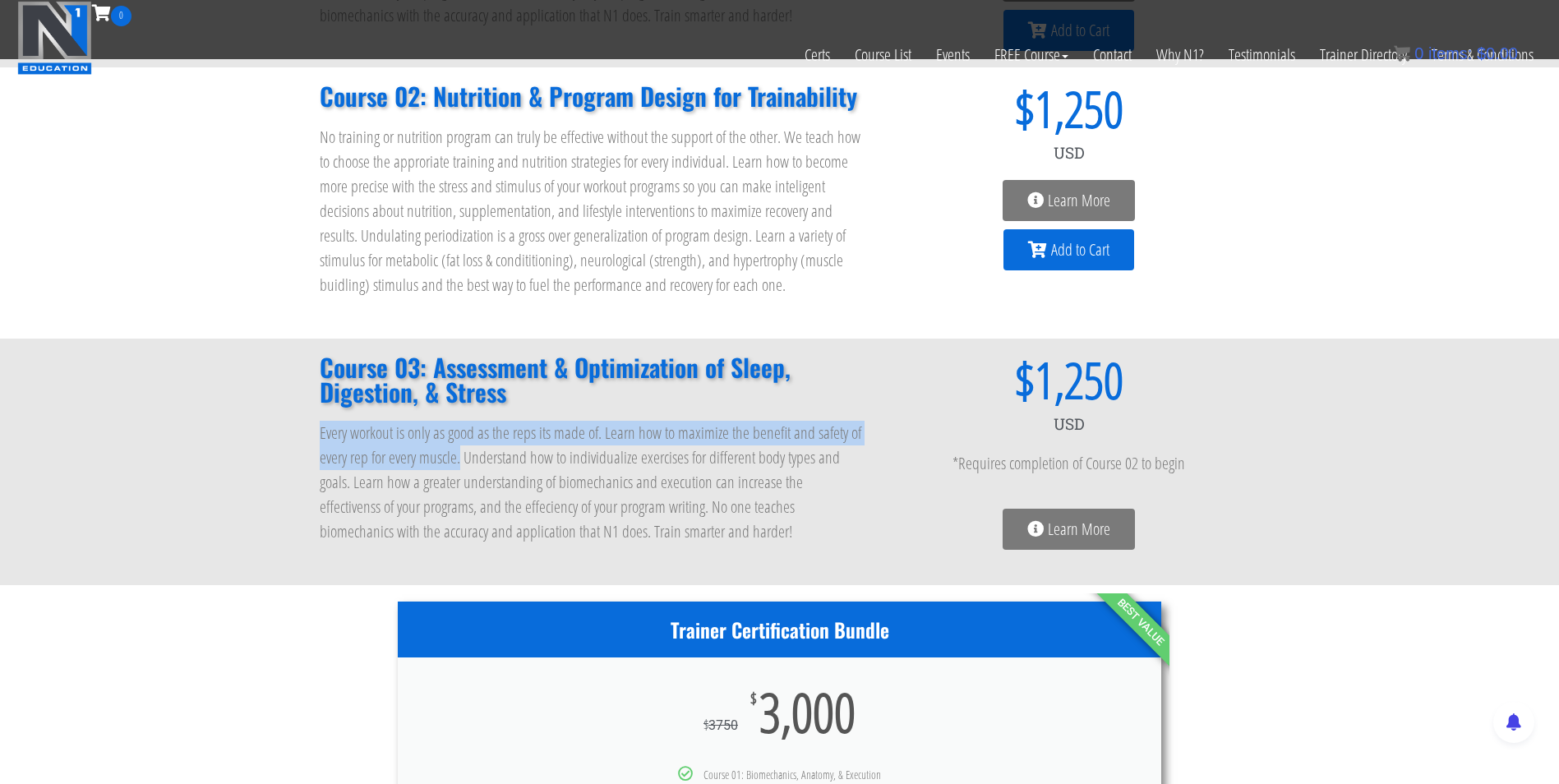
drag, startPoint x: 460, startPoint y: 457, endPoint x: 315, endPoint y: 438, distance: 146.2
click at [315, 438] on div "Course 03: Assessment & Optimization of Sleep, Digestion, & Stress Every workou…" at bounding box center [591, 461] width 562 height 230
drag, startPoint x: 315, startPoint y: 438, endPoint x: 386, endPoint y: 439, distance: 71.0
copy p "Every workout is only as good as the reps its made of. Learn how to maximize th…"
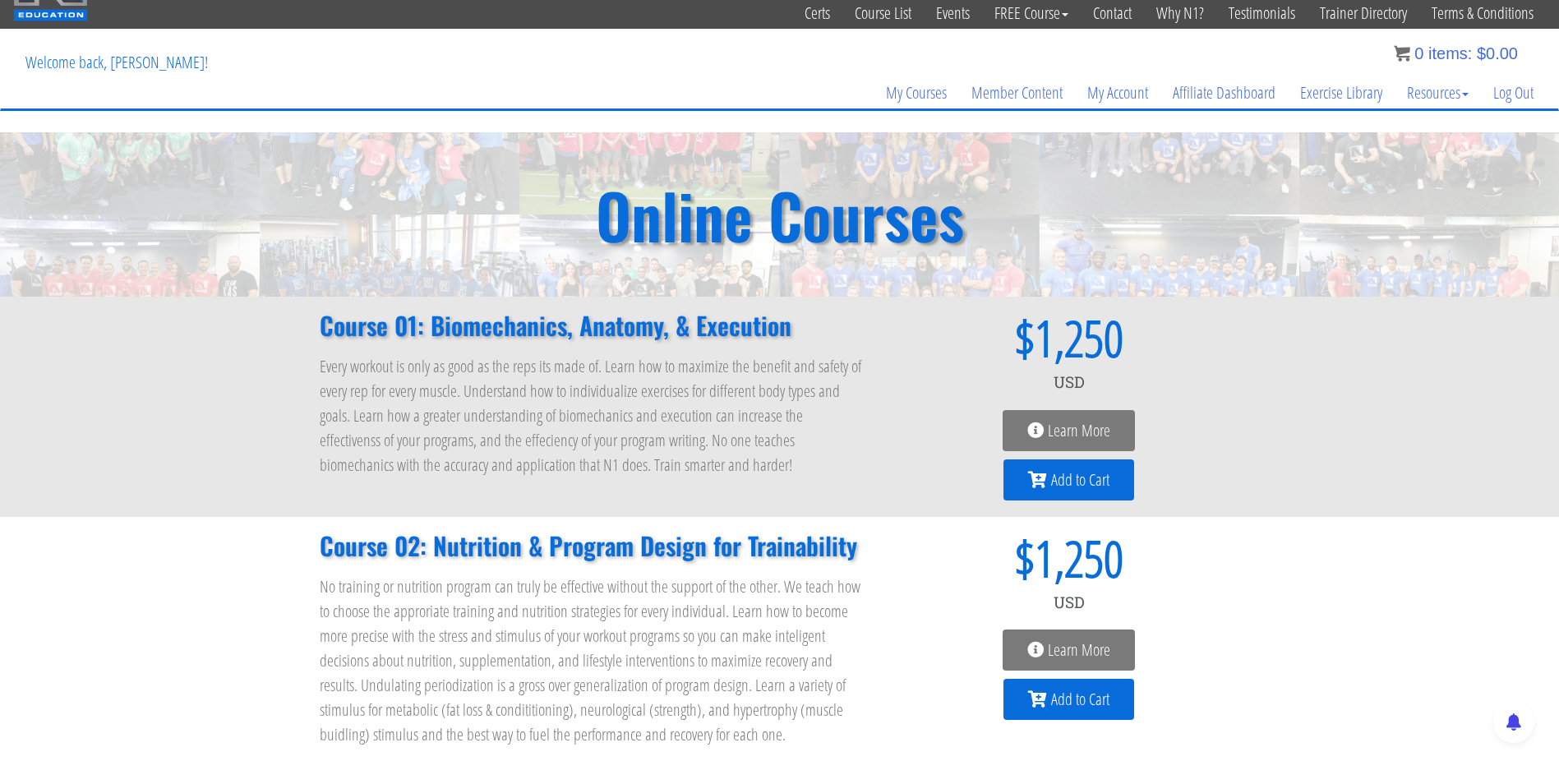
scroll to position [52, 0]
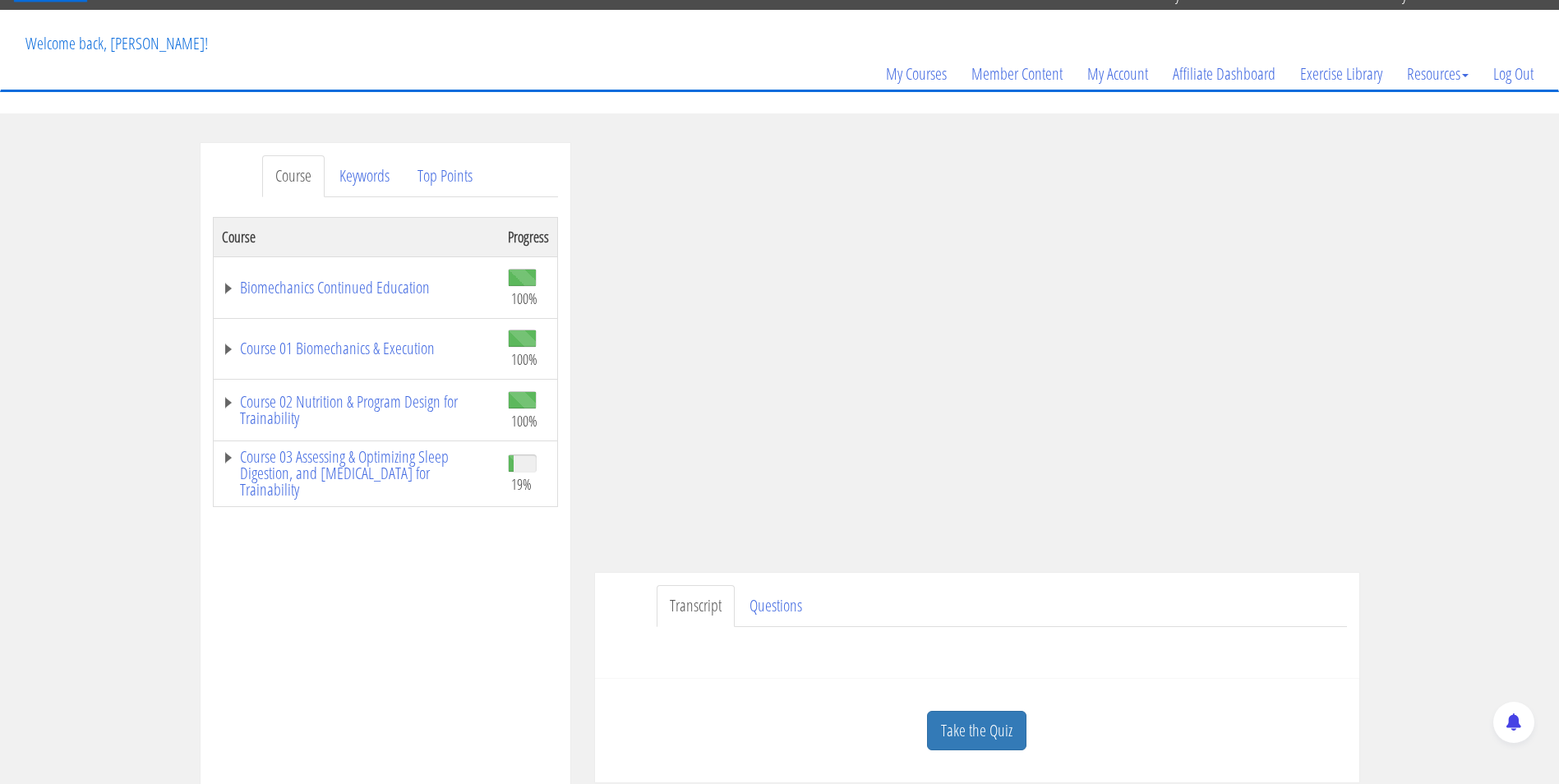
scroll to position [74, 0]
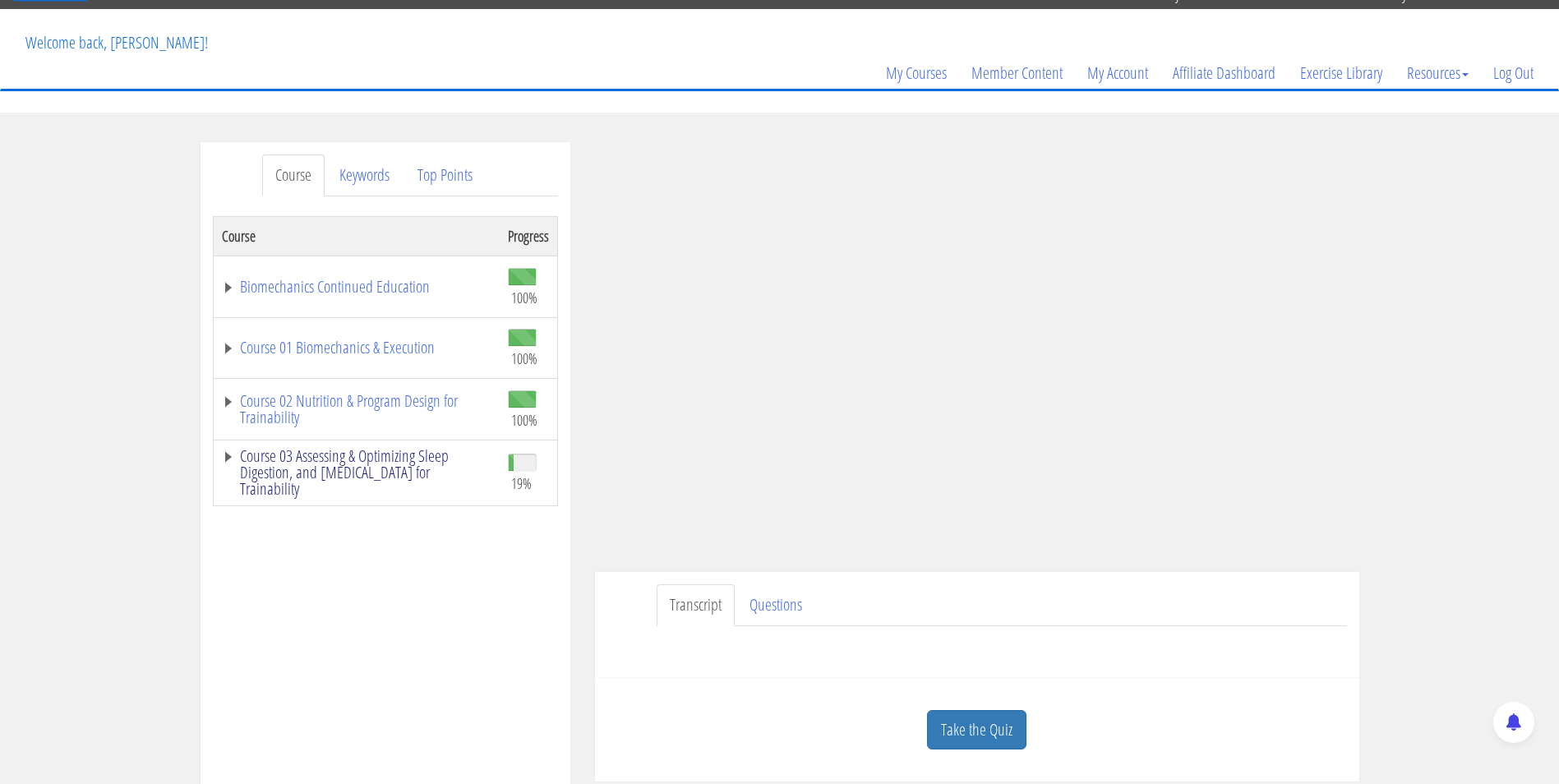
click at [373, 457] on link "Course 03 Assessing & Optimizing Sleep Digestion, and [MEDICAL_DATA] for Traina…" at bounding box center [356, 472] width 269 height 49
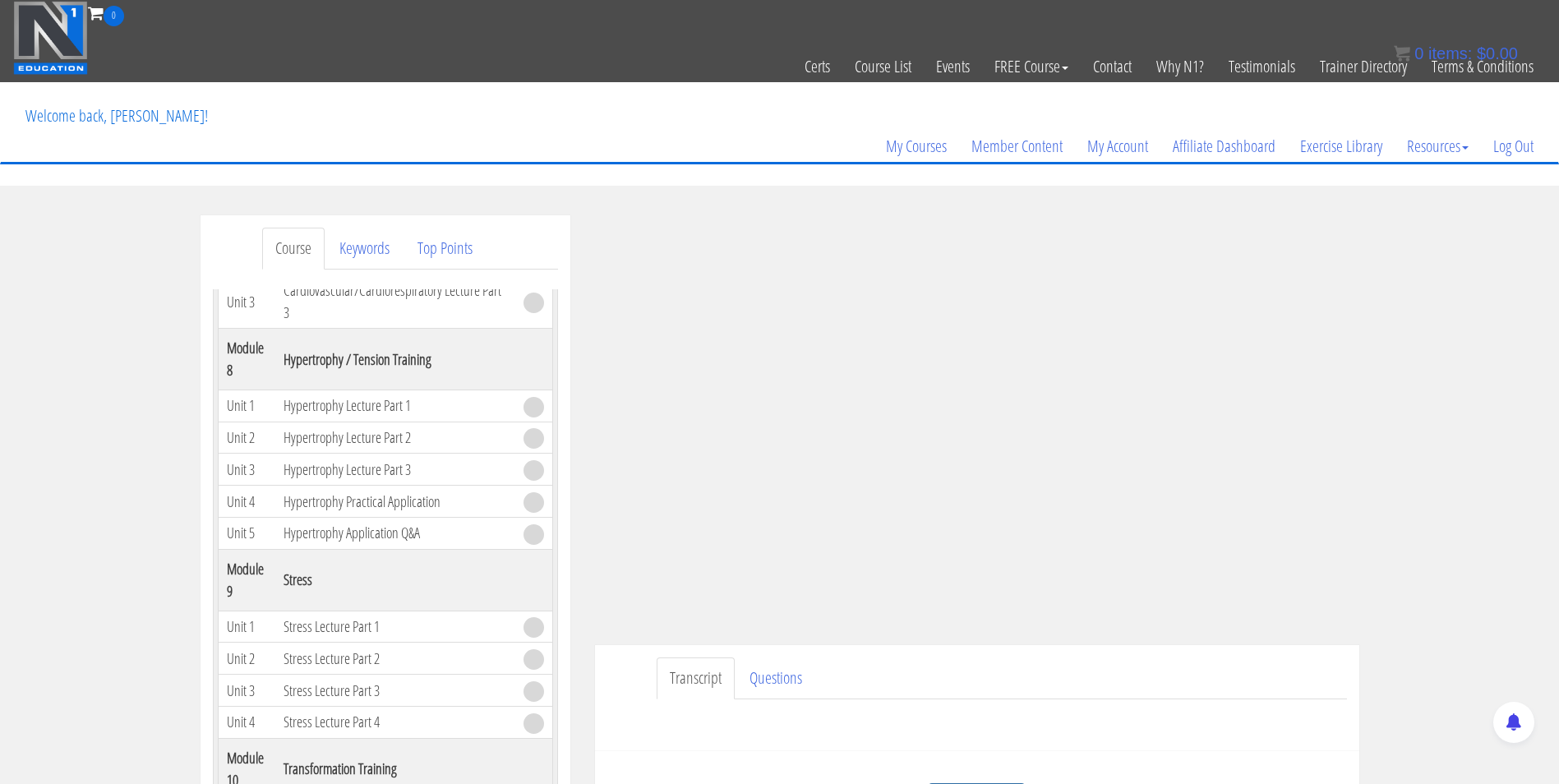
scroll to position [1897, 0]
click at [311, 409] on td "Hypertrophy Lecture Part 1" at bounding box center [395, 405] width 239 height 32
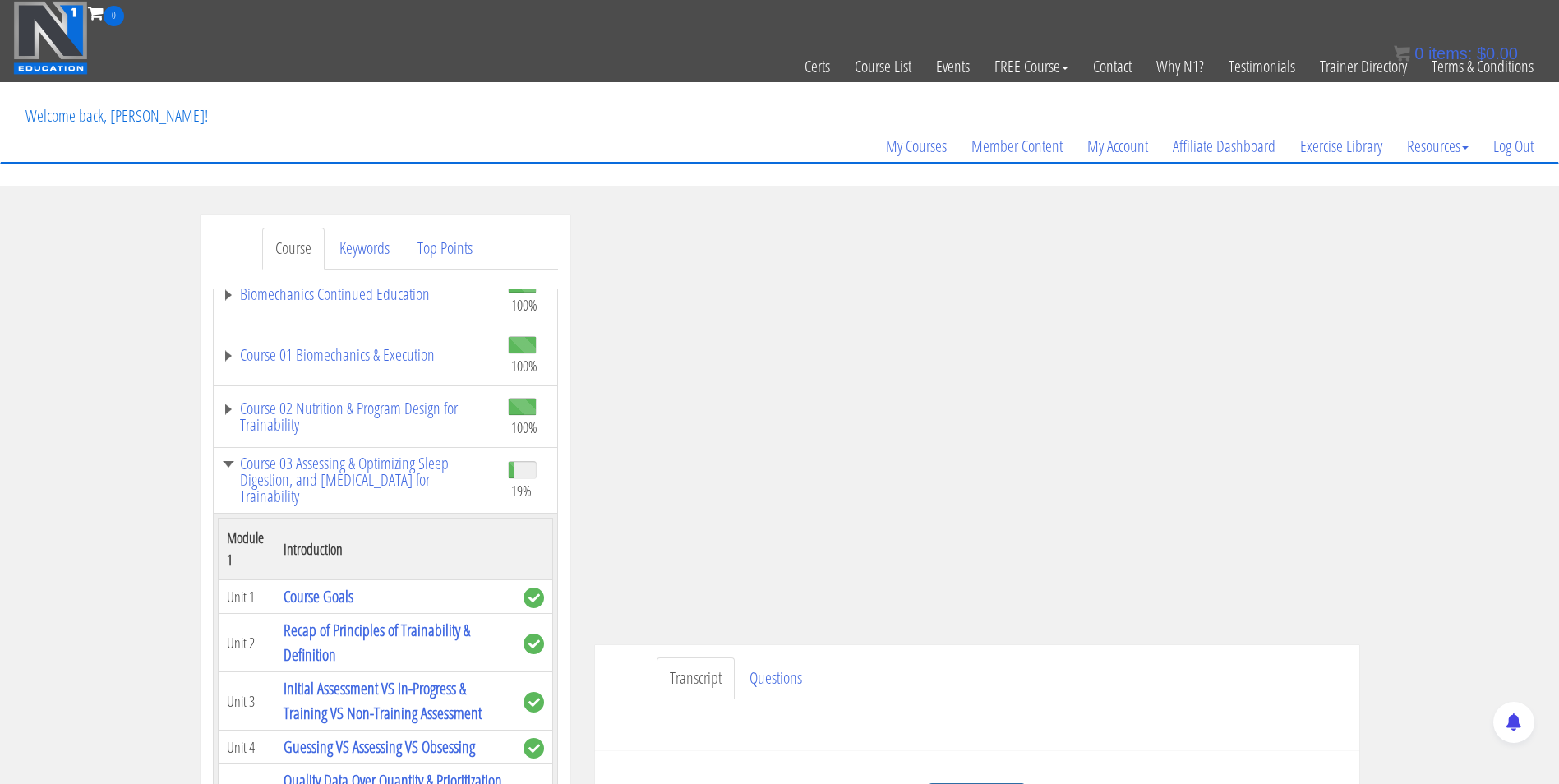
scroll to position [0, 0]
